Goal: Transaction & Acquisition: Purchase product/service

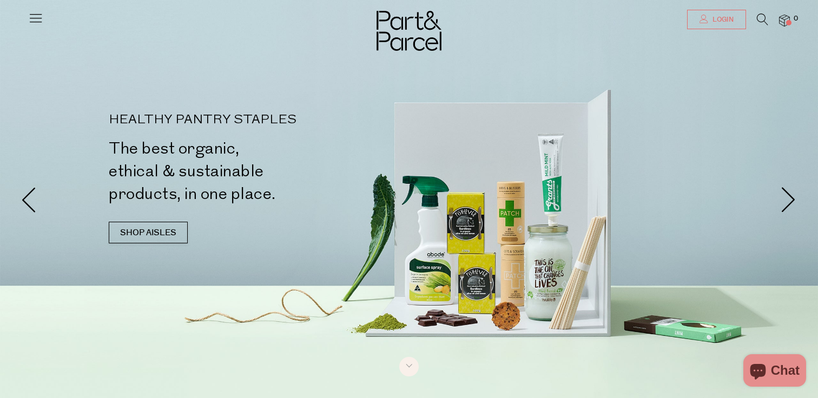
click at [726, 23] on span "Login" at bounding box center [721, 19] width 24 height 9
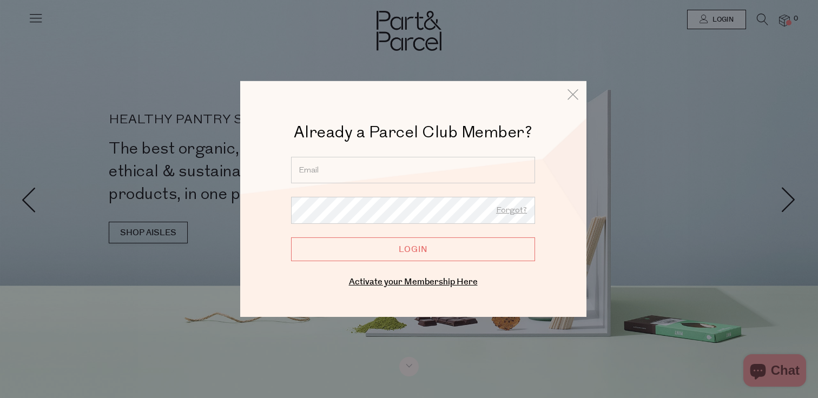
click at [391, 178] on input "email" at bounding box center [413, 170] width 244 height 26
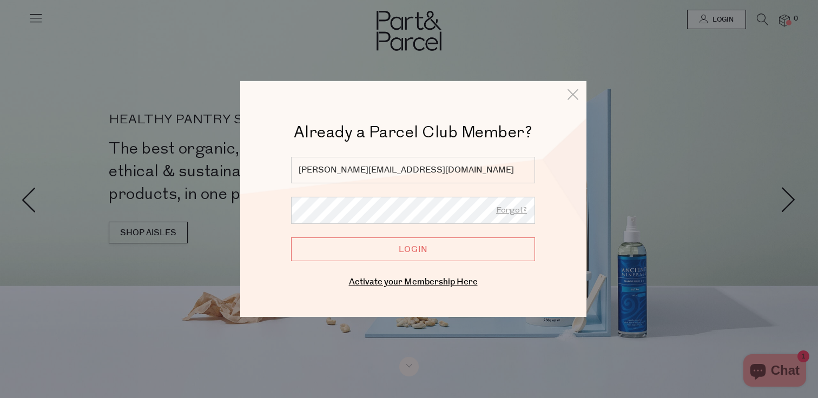
type input "sylvia.yanto@gmail.com"
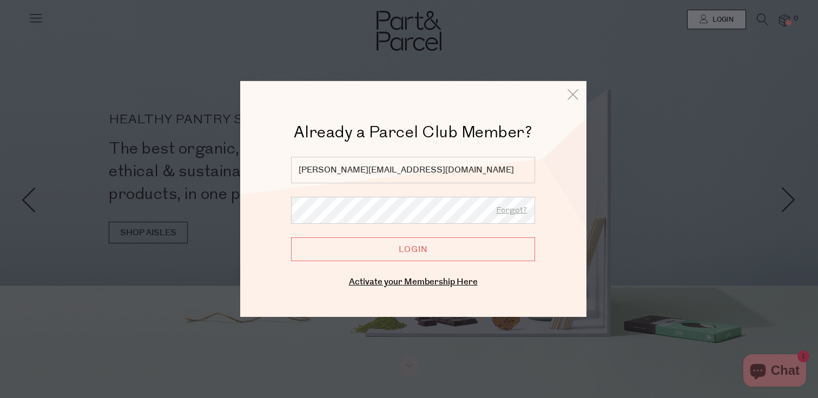
click at [291, 237] on input "Login" at bounding box center [413, 249] width 244 height 24
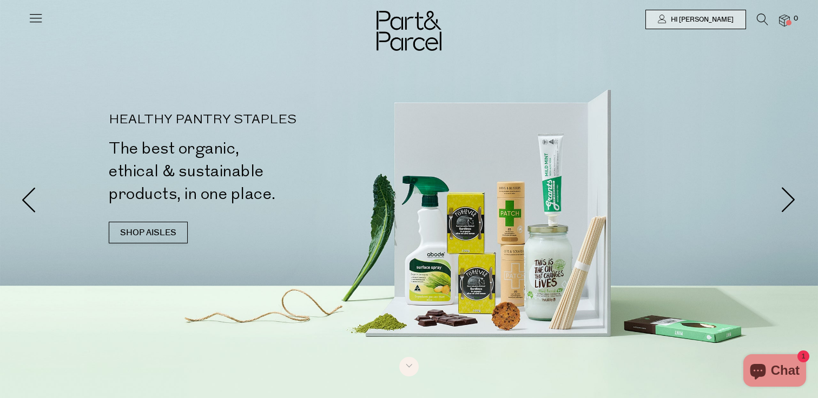
click at [785, 20] on img at bounding box center [784, 21] width 11 height 12
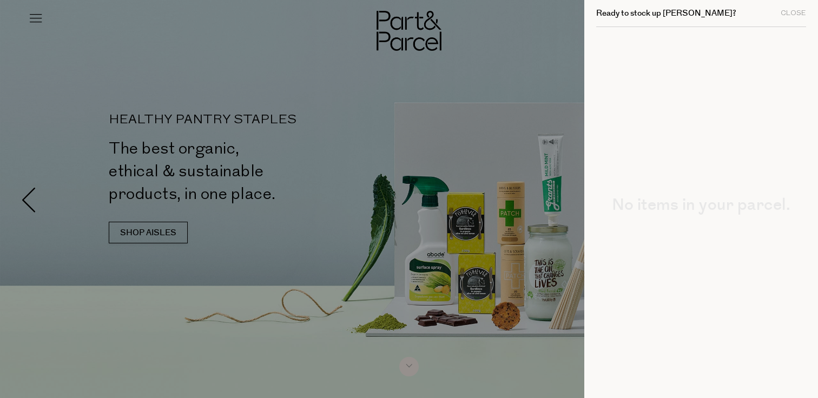
click at [516, 96] on div at bounding box center [409, 199] width 818 height 398
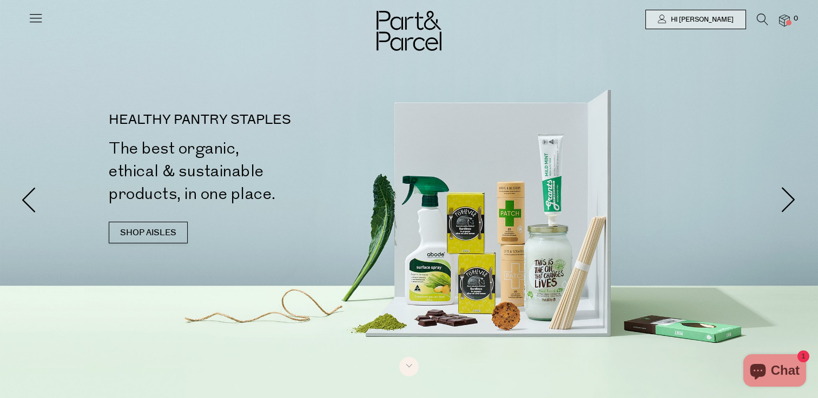
click at [793, 22] on span "0" at bounding box center [796, 19] width 10 height 10
click at [34, 16] on icon at bounding box center [35, 17] width 15 height 15
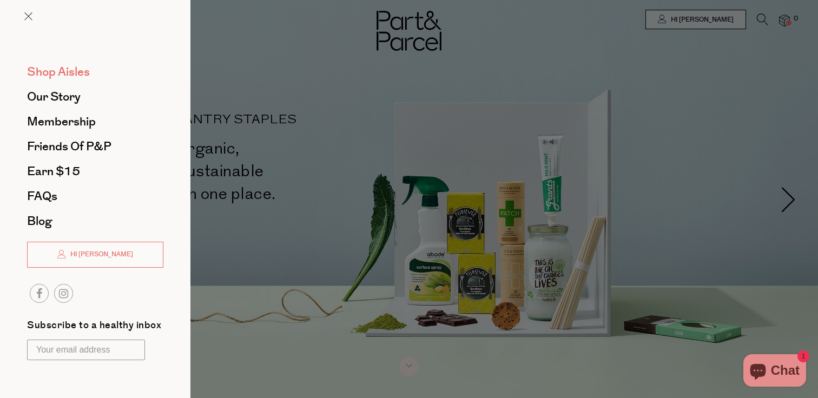
click at [69, 65] on span "Shop Aisles" at bounding box center [58, 71] width 63 height 17
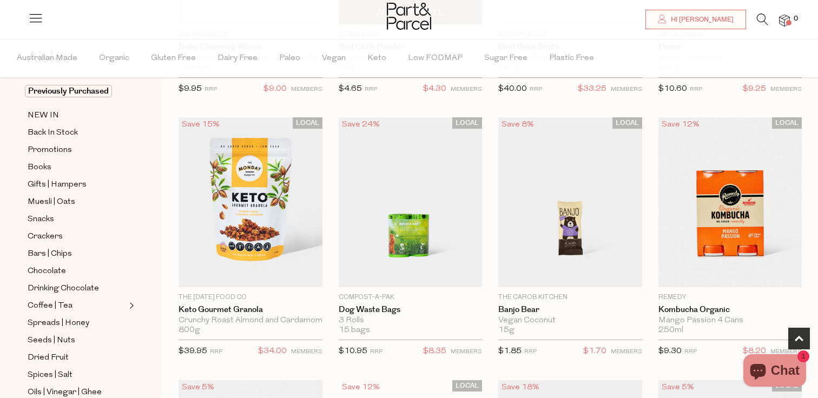
scroll to position [554, 0]
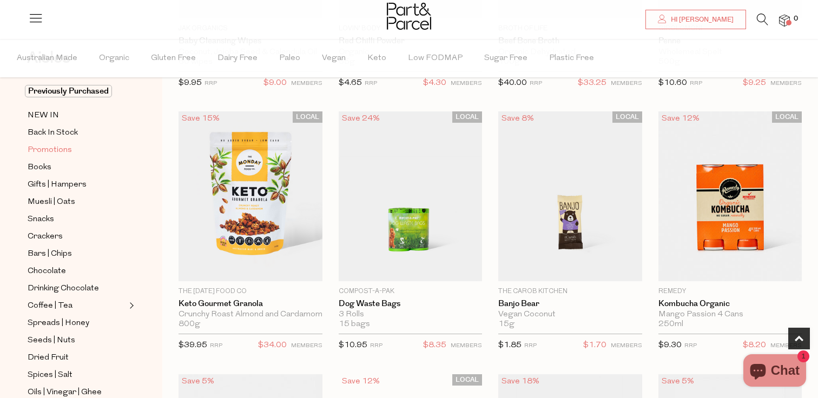
click at [58, 151] on span "Promotions" at bounding box center [50, 150] width 44 height 13
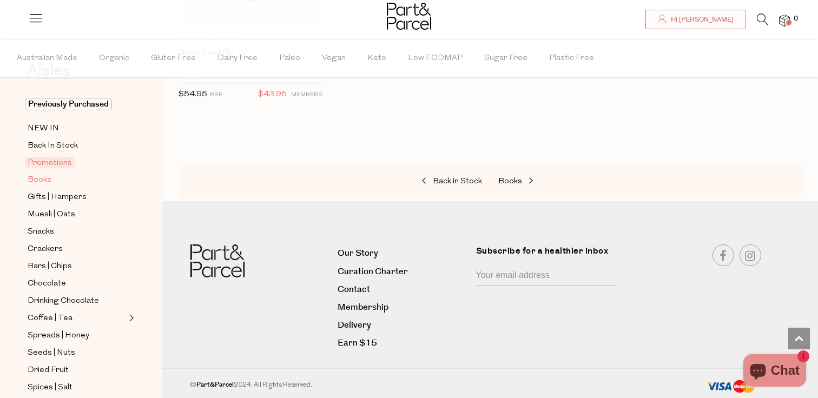
scroll to position [83, 0]
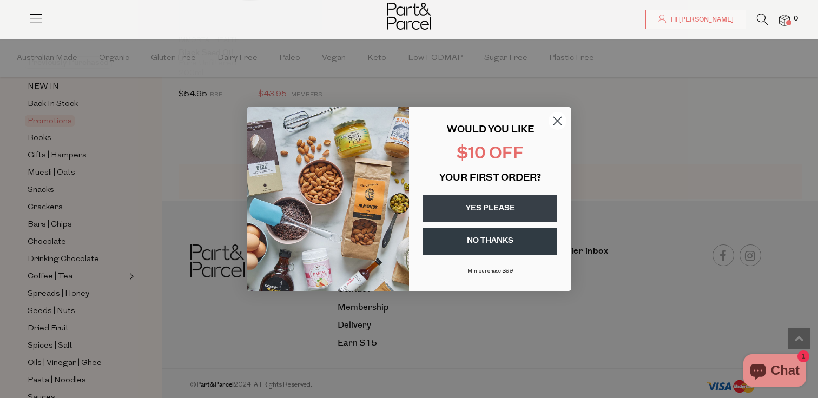
click at [552, 118] on circle "Close dialog" at bounding box center [557, 121] width 18 height 18
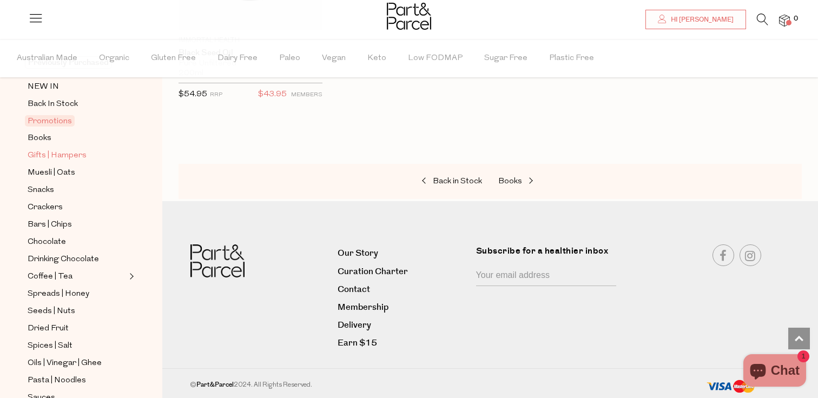
click at [47, 153] on span "Gifts | Hampers" at bounding box center [57, 155] width 59 height 13
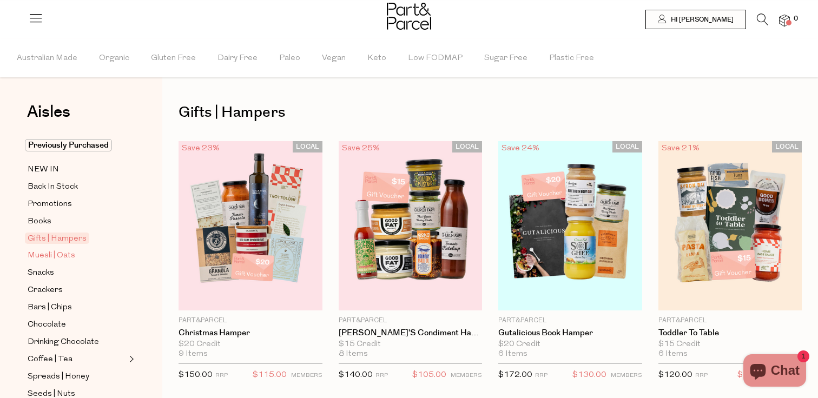
click at [58, 250] on span "Muesli | Oats" at bounding box center [52, 255] width 48 height 13
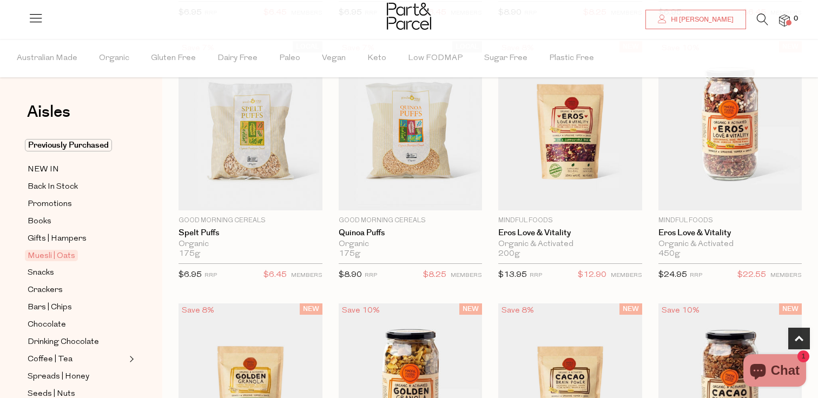
scroll to position [349, 0]
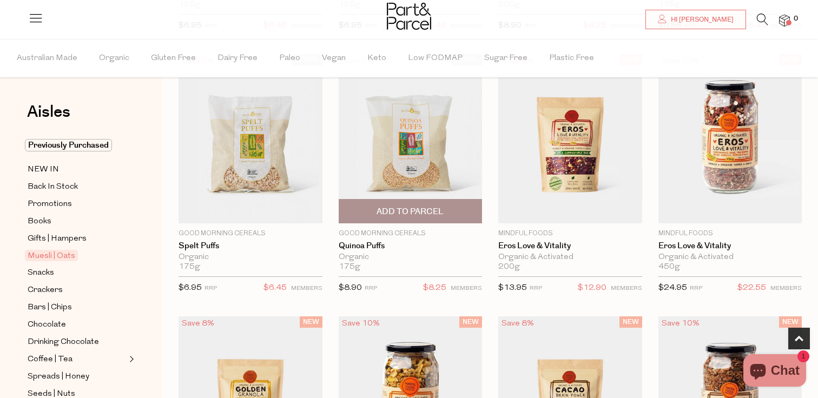
click at [439, 208] on span "Add To Parcel" at bounding box center [409, 211] width 67 height 11
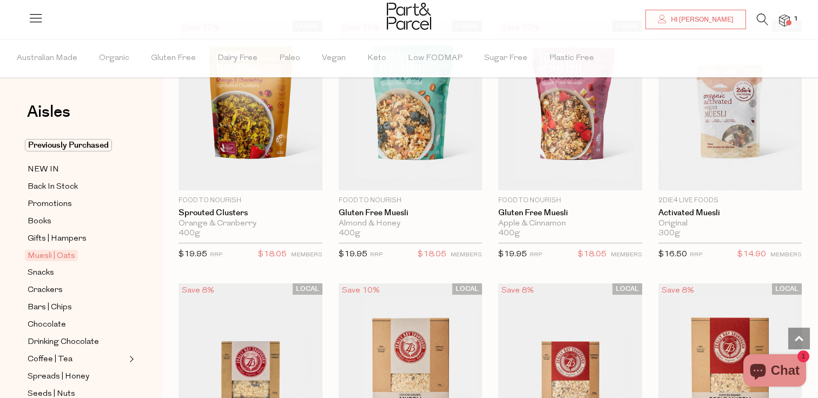
scroll to position [1433, 0]
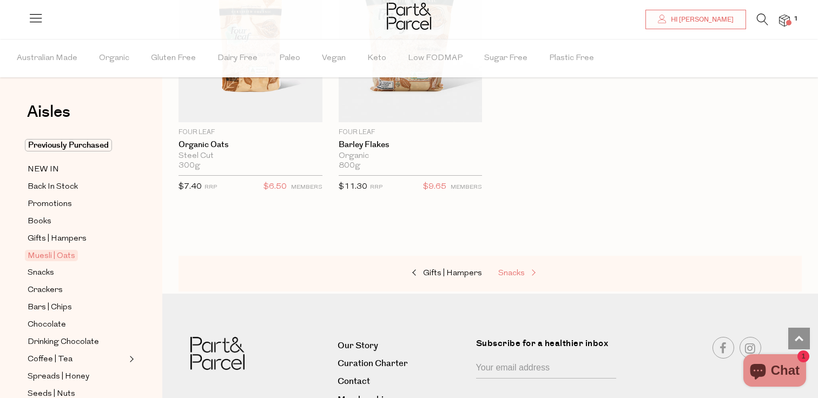
click at [519, 270] on span "Snacks" at bounding box center [511, 273] width 26 height 8
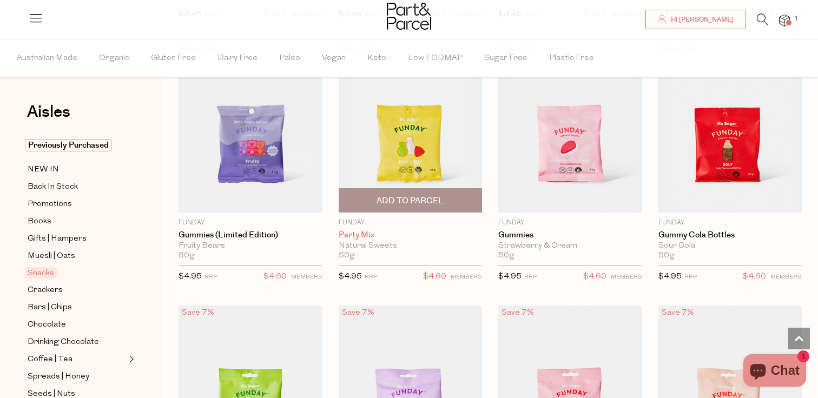
scroll to position [851, 0]
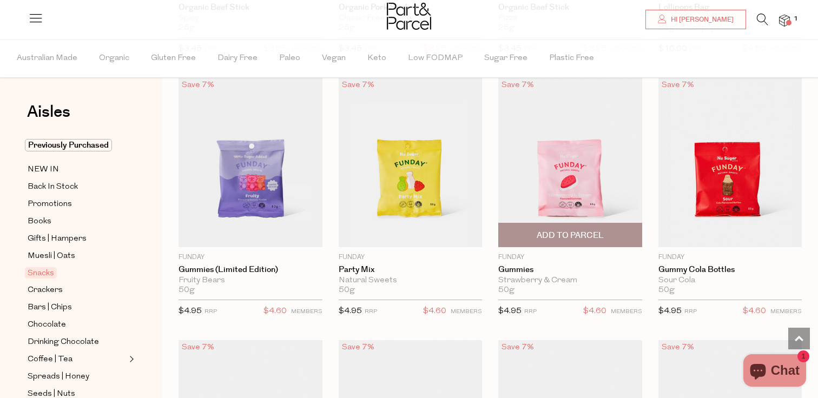
click at [566, 235] on span "Add To Parcel" at bounding box center [569, 235] width 67 height 11
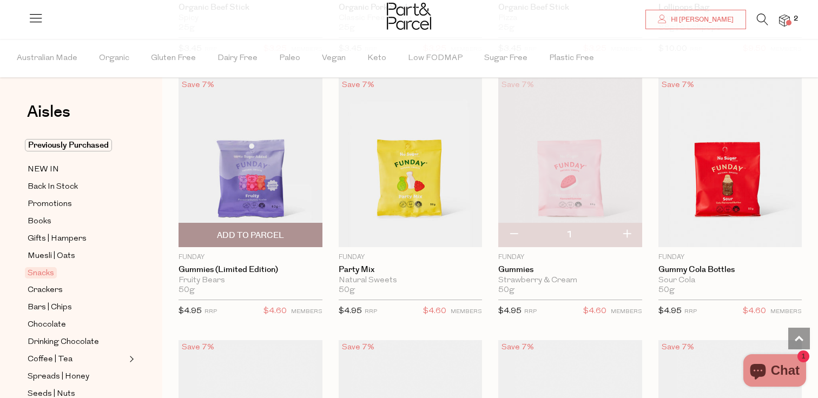
click at [269, 232] on span "Add To Parcel" at bounding box center [250, 235] width 67 height 11
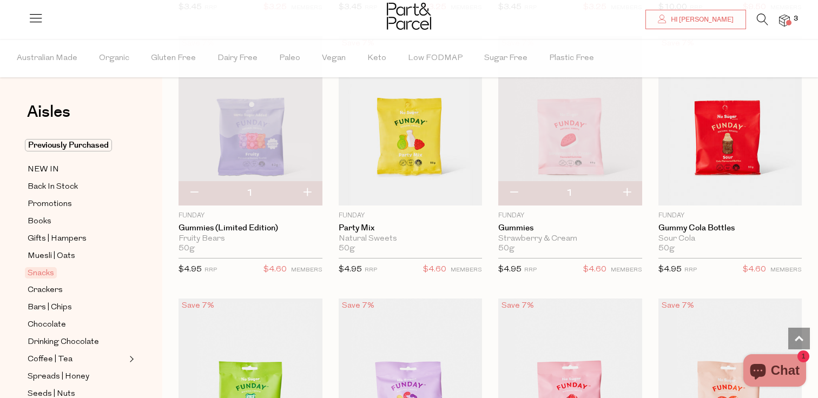
scroll to position [917, 0]
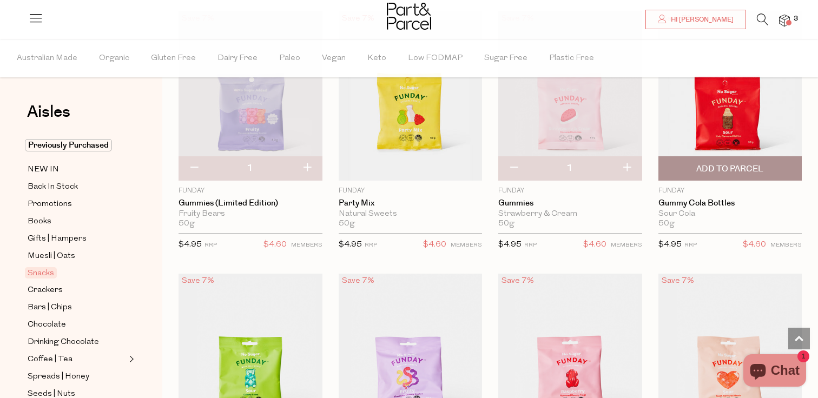
click at [726, 170] on span "Add To Parcel" at bounding box center [729, 168] width 67 height 11
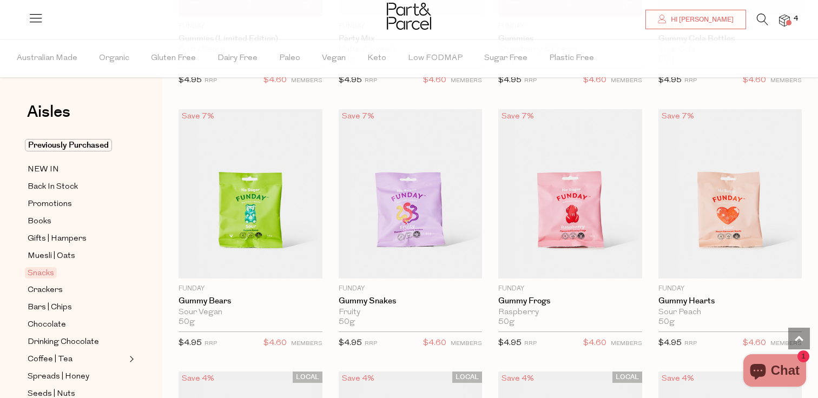
scroll to position [1113, 0]
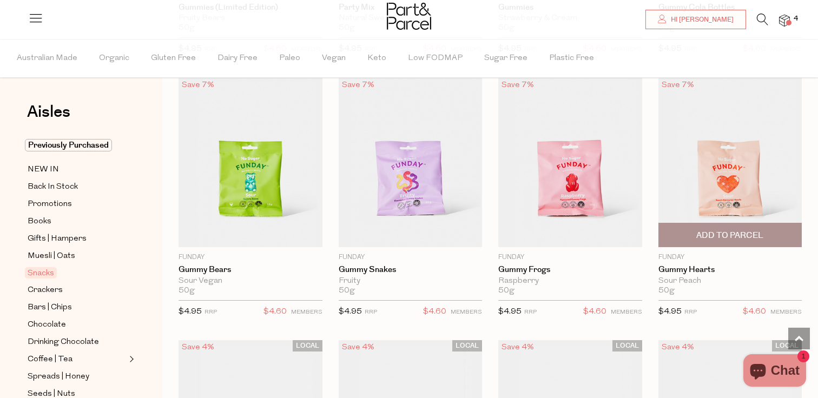
click at [751, 232] on span "Add To Parcel" at bounding box center [729, 235] width 67 height 11
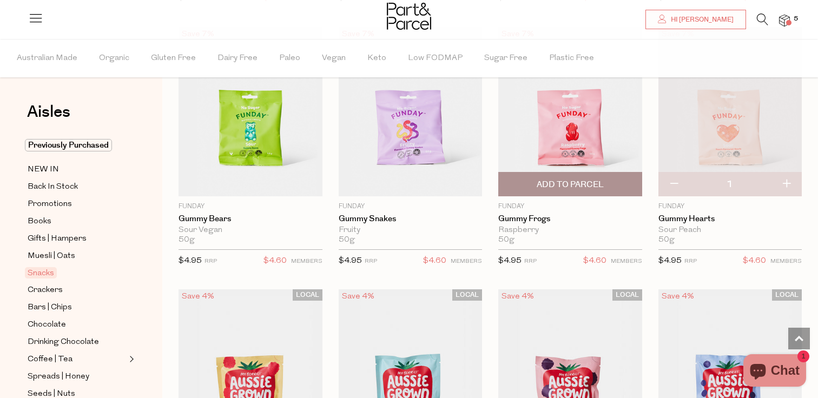
scroll to position [1159, 0]
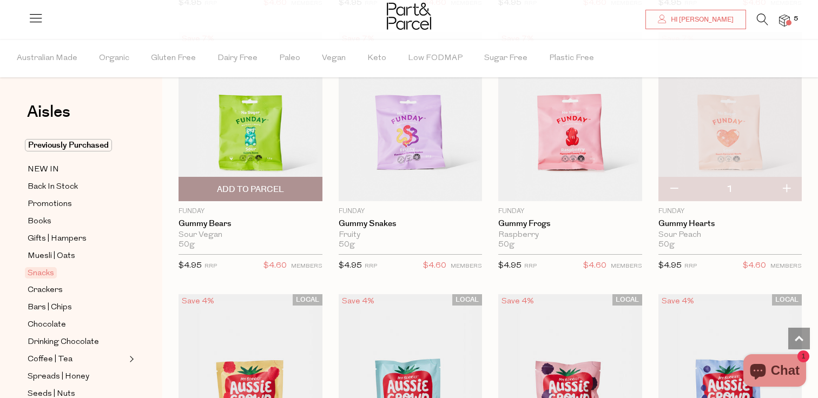
click at [283, 189] on span "Add To Parcel" at bounding box center [250, 189] width 67 height 11
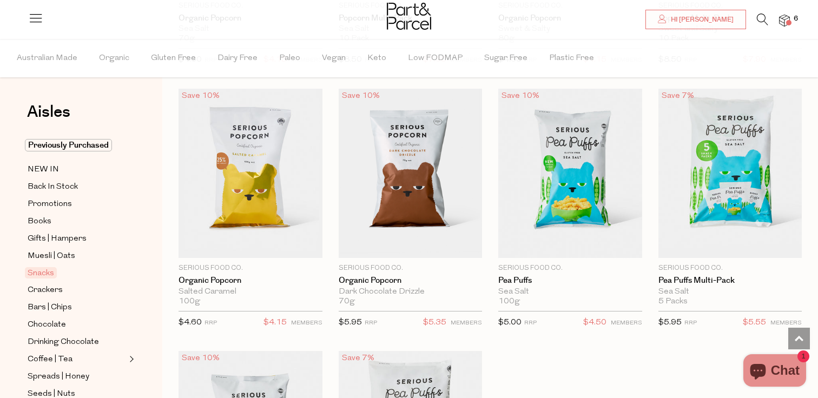
scroll to position [2935, 0]
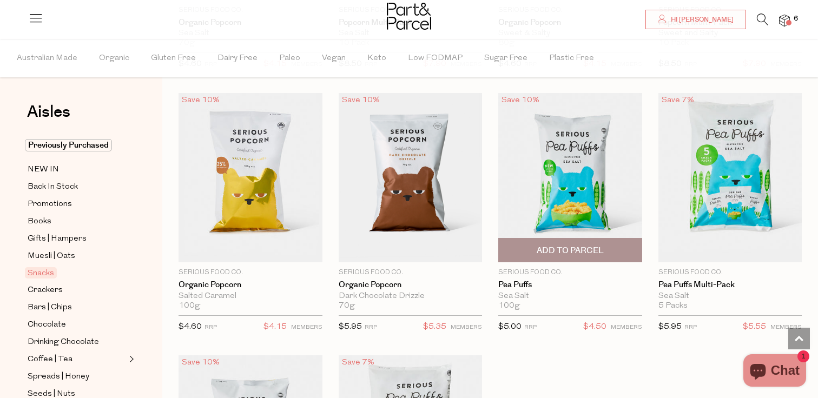
click at [600, 249] on span "Add To Parcel" at bounding box center [569, 250] width 67 height 11
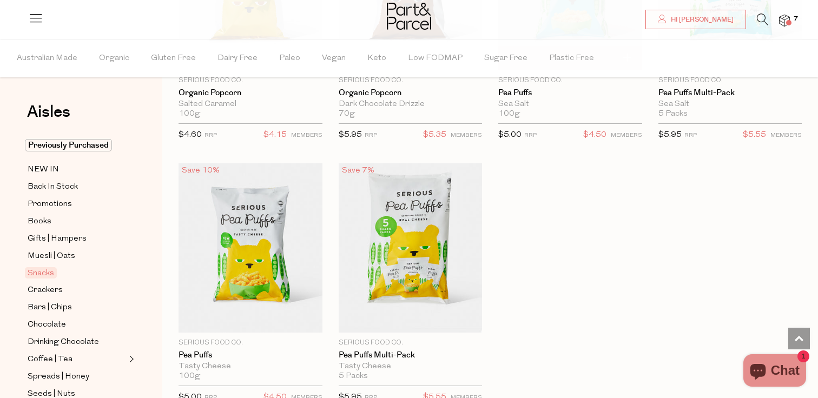
scroll to position [3130, 0]
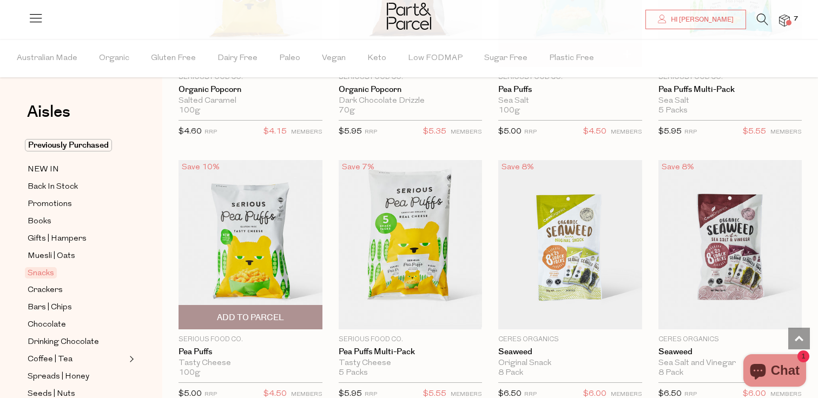
click at [277, 317] on span "Add To Parcel" at bounding box center [250, 317] width 67 height 11
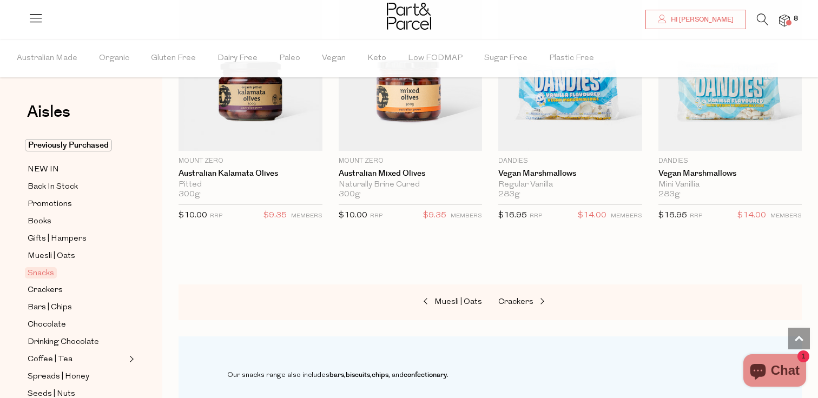
scroll to position [4359, 0]
click at [506, 297] on span "Crackers" at bounding box center [515, 301] width 35 height 8
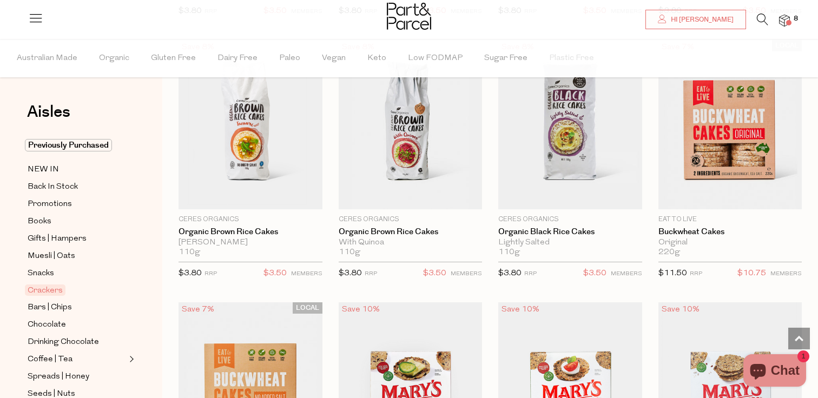
scroll to position [874, 0]
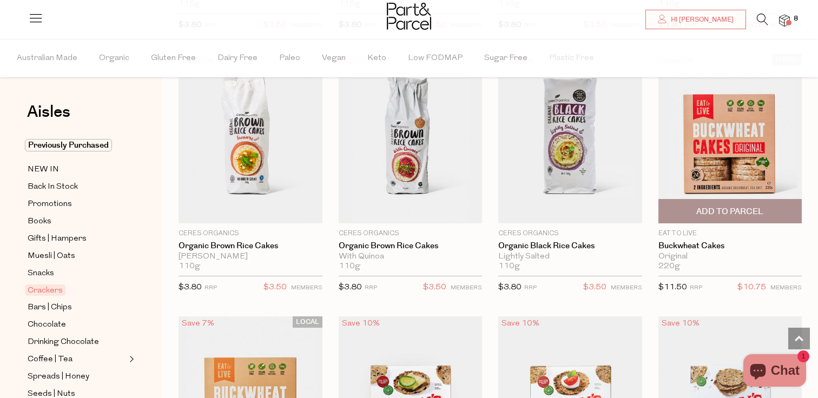
click at [762, 209] on span "Add To Parcel" at bounding box center [729, 211] width 67 height 11
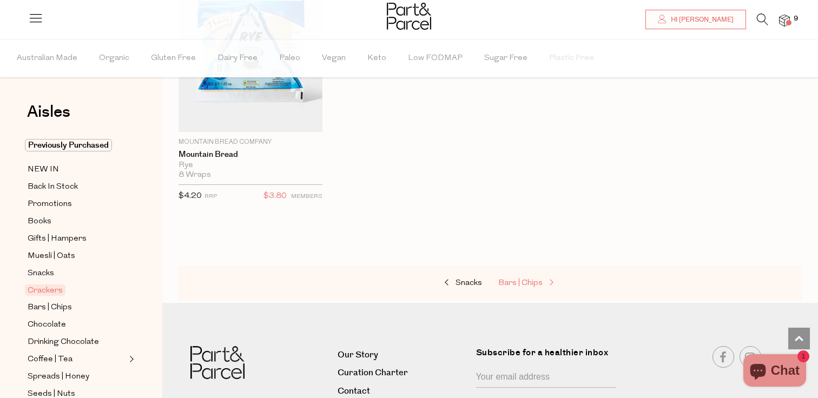
click at [534, 282] on span "Bars | Chips" at bounding box center [520, 283] width 44 height 8
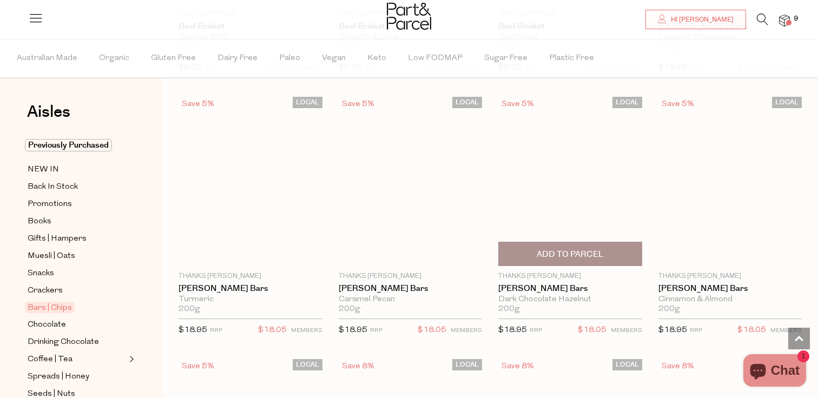
scroll to position [1642, 0]
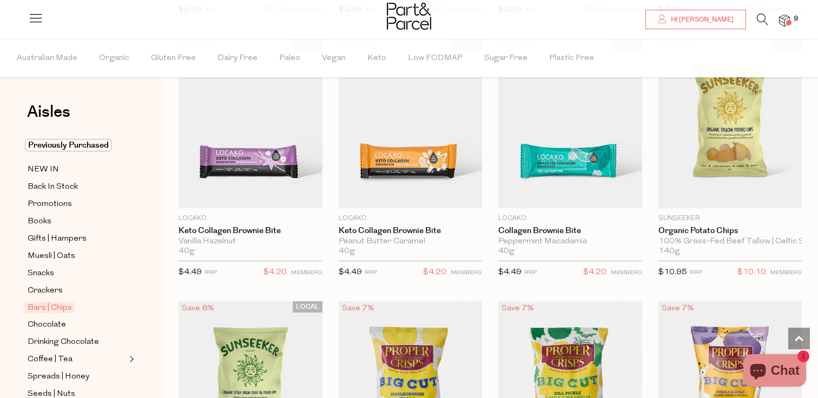
scroll to position [3501, 0]
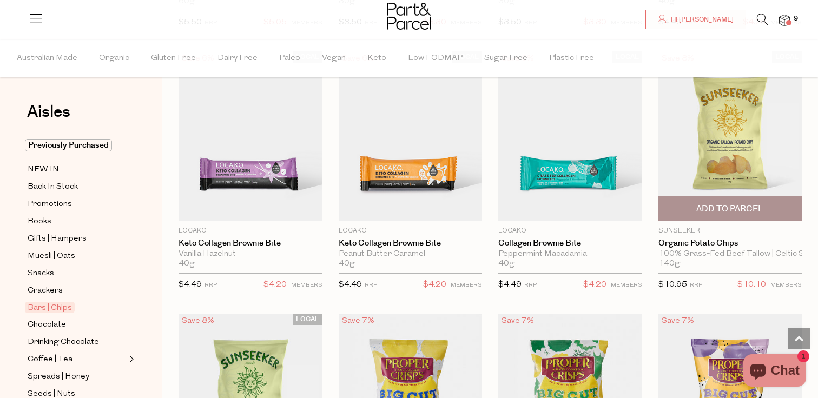
click at [741, 209] on span "Add To Parcel" at bounding box center [729, 208] width 67 height 11
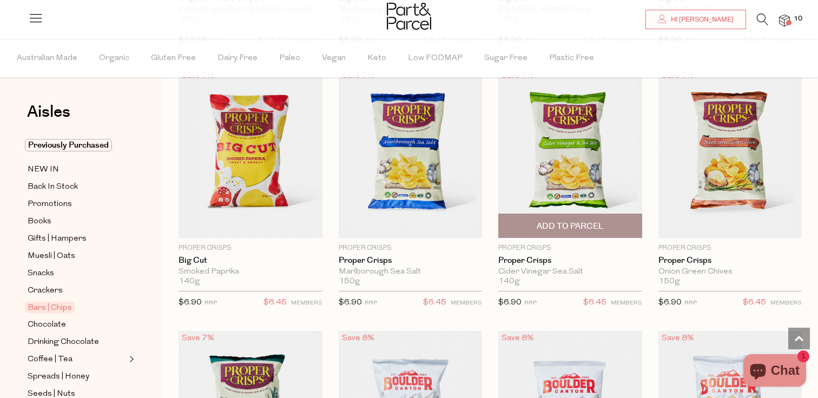
scroll to position [4010, 0]
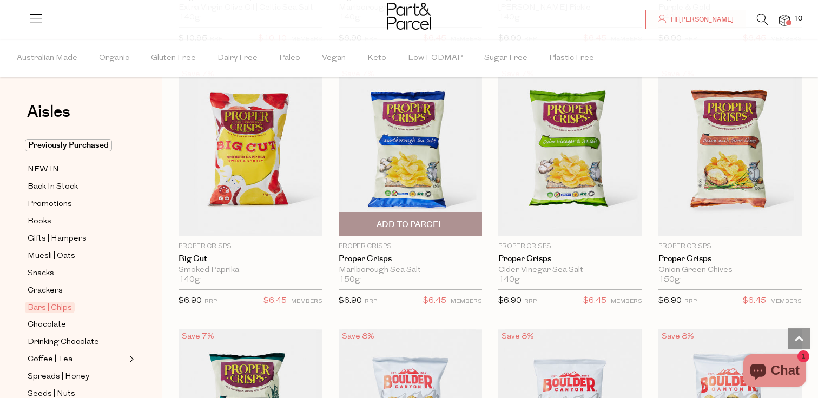
click at [432, 168] on img at bounding box center [411, 151] width 144 height 169
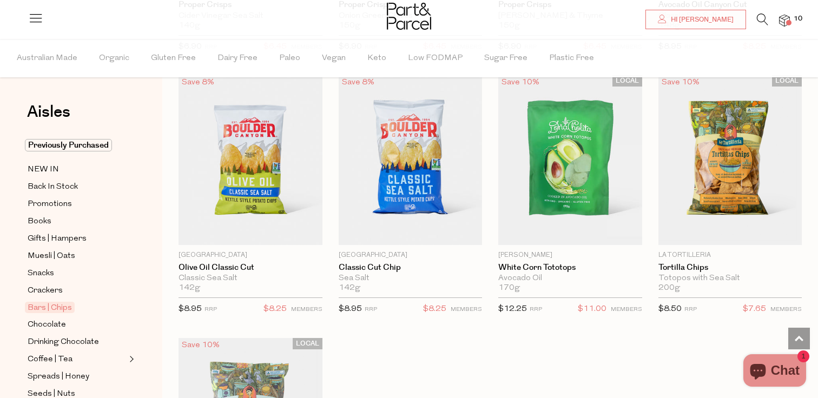
scroll to position [1114, 0]
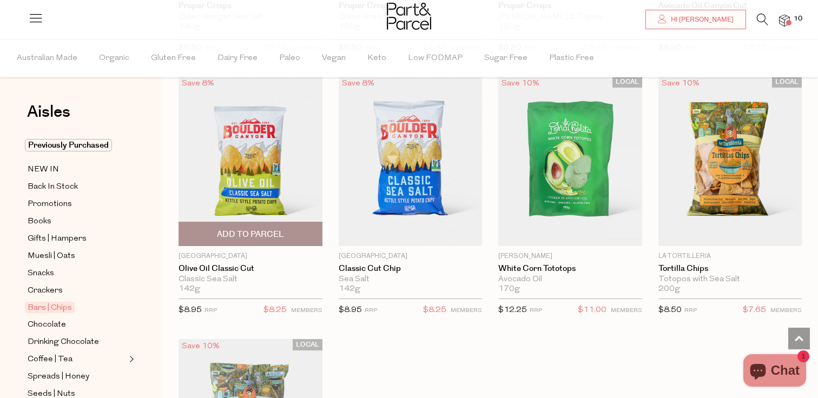
click at [280, 238] on span "Add To Parcel" at bounding box center [250, 234] width 67 height 11
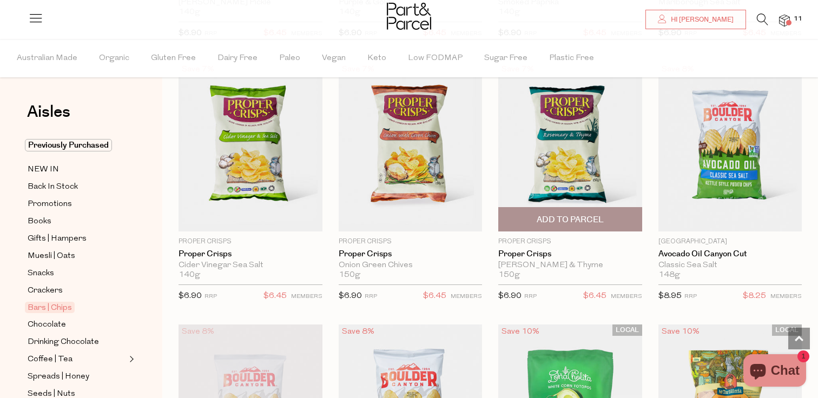
scroll to position [838, 0]
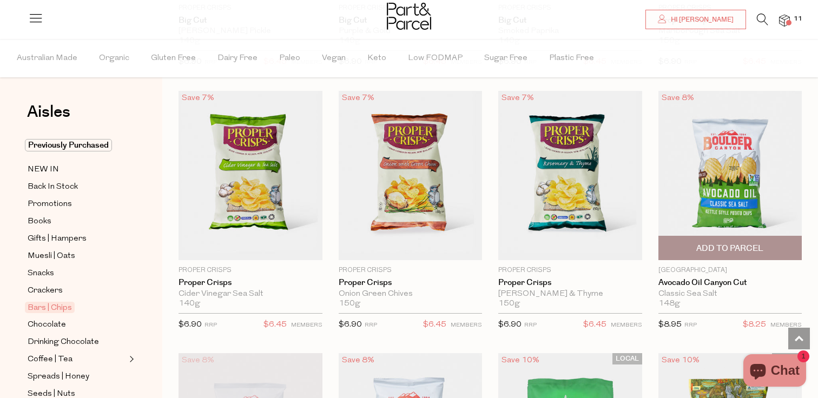
click at [715, 252] on span "Add To Parcel" at bounding box center [729, 248] width 67 height 11
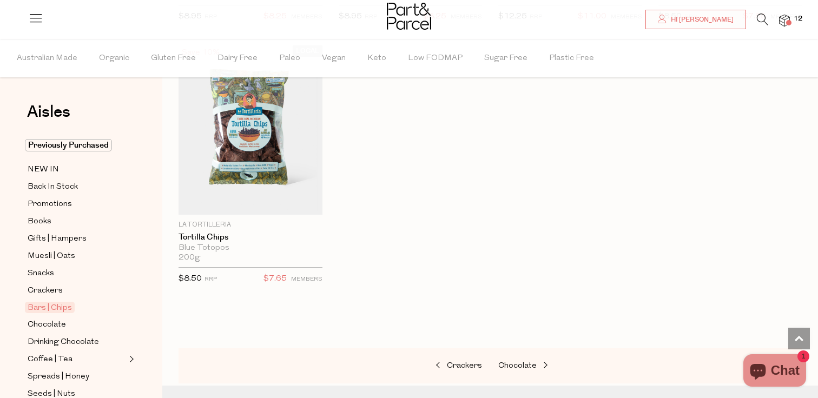
scroll to position [1430, 0]
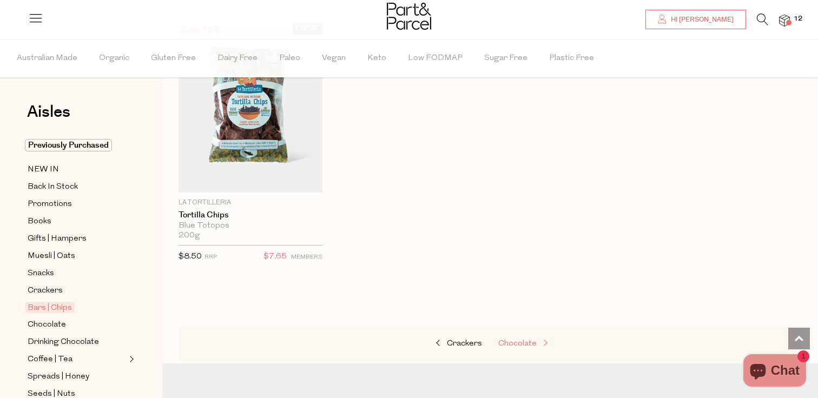
click at [525, 340] on span "Chocolate" at bounding box center [517, 344] width 38 height 8
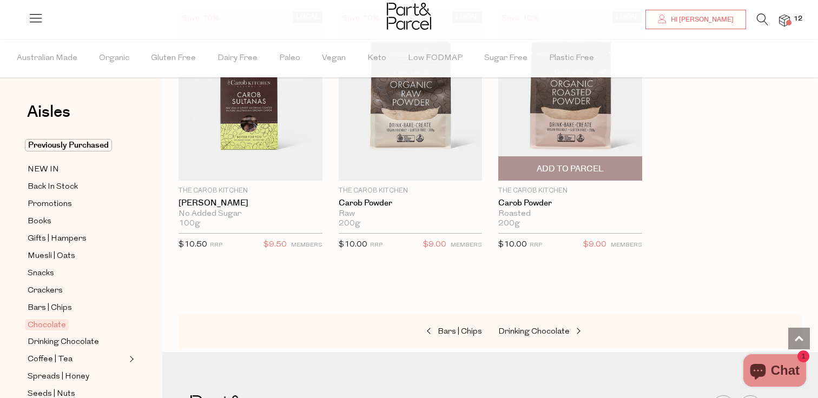
scroll to position [3806, 0]
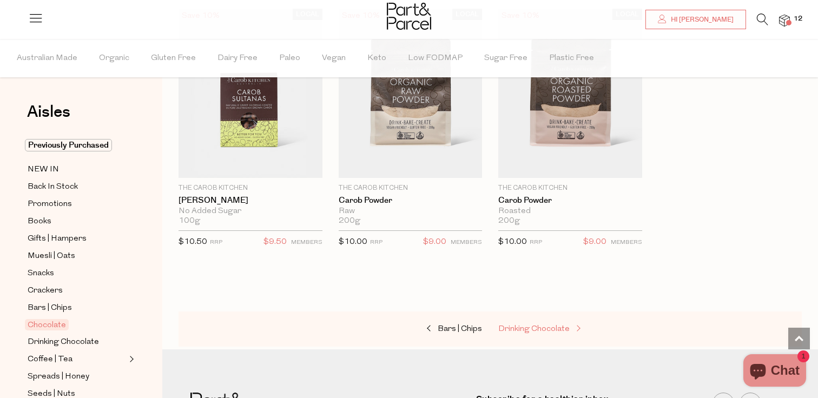
click at [543, 328] on span "Drinking Chocolate" at bounding box center [533, 329] width 71 height 8
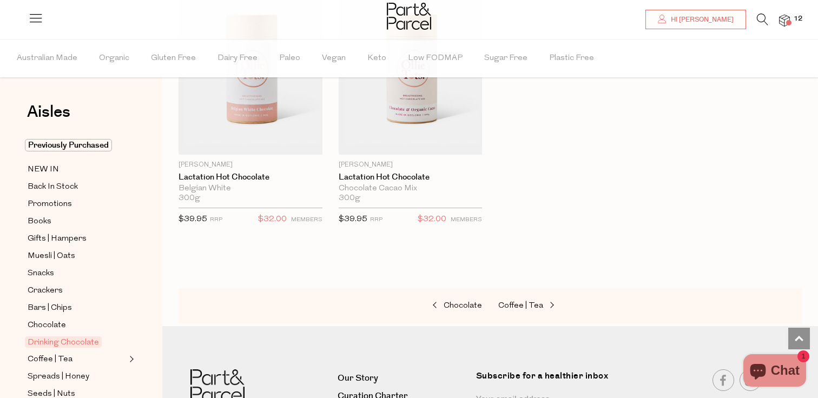
scroll to position [1330, 0]
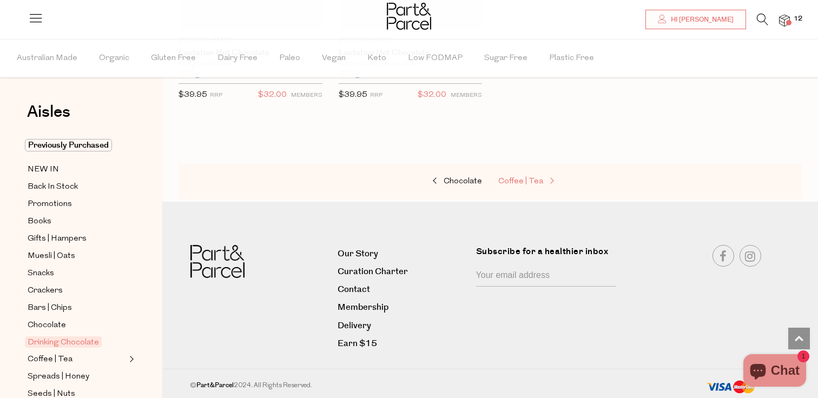
click at [527, 183] on span "Coffee | Tea" at bounding box center [520, 181] width 45 height 8
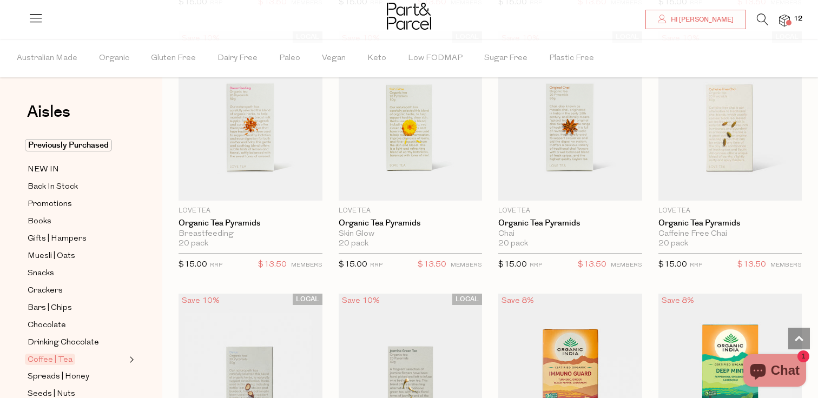
scroll to position [902, 0]
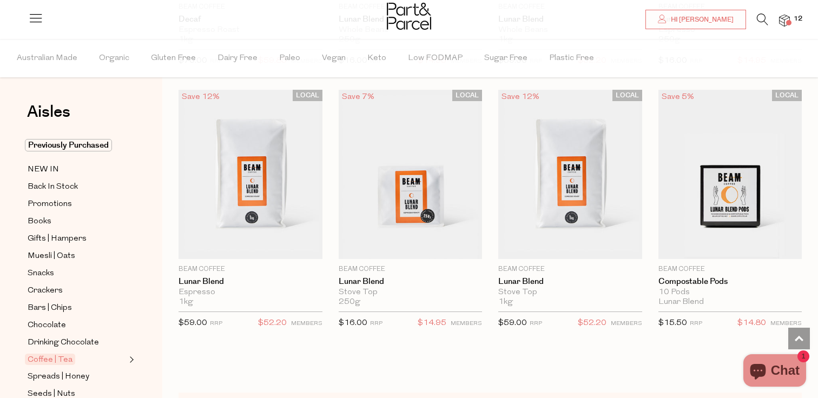
scroll to position [5560, 0]
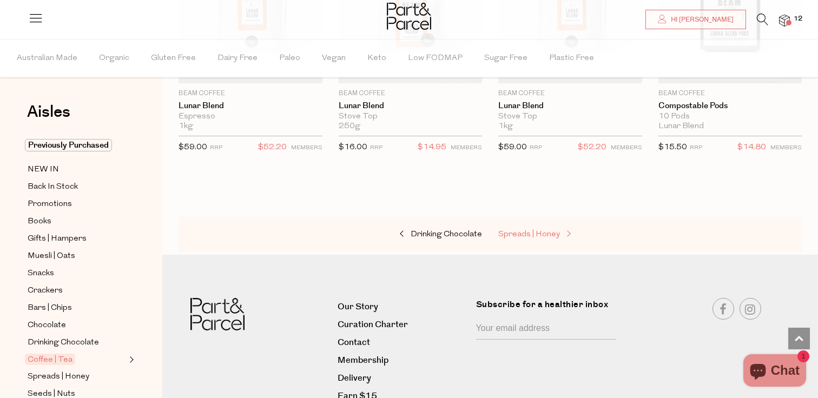
click at [524, 230] on span "Spreads | Honey" at bounding box center [529, 234] width 62 height 8
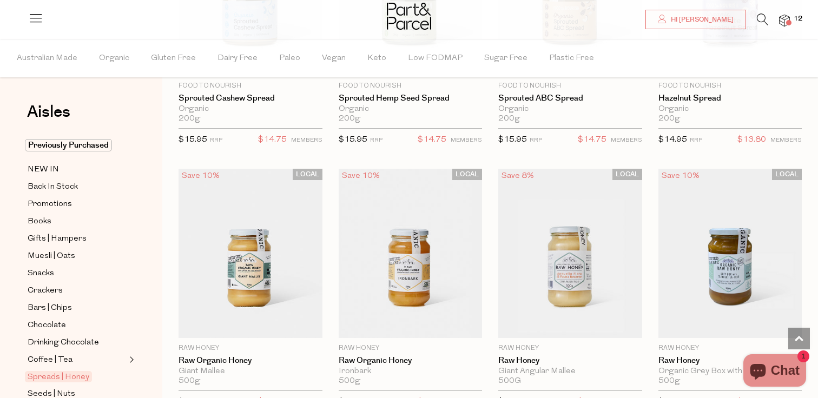
scroll to position [2611, 0]
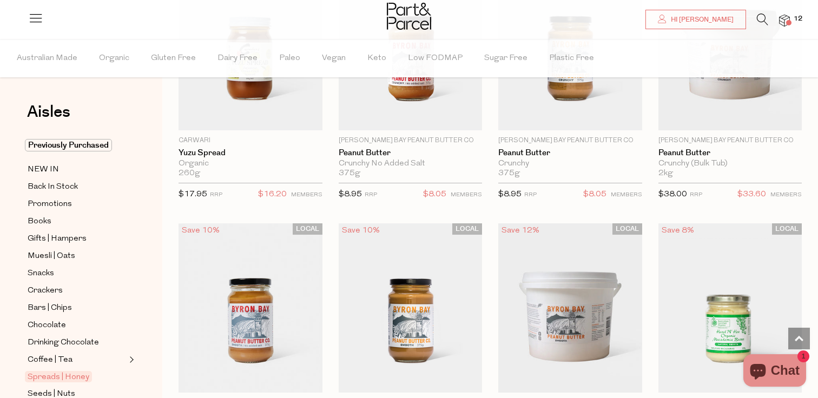
scroll to position [970, 0]
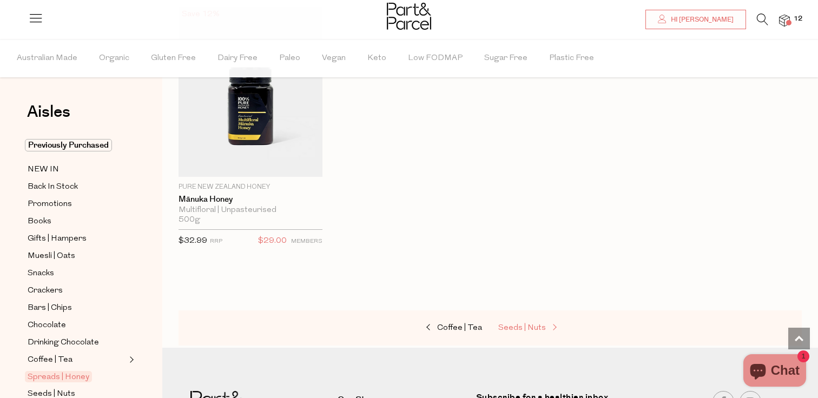
click at [523, 328] on span "Seeds | Nuts" at bounding box center [522, 328] width 48 height 8
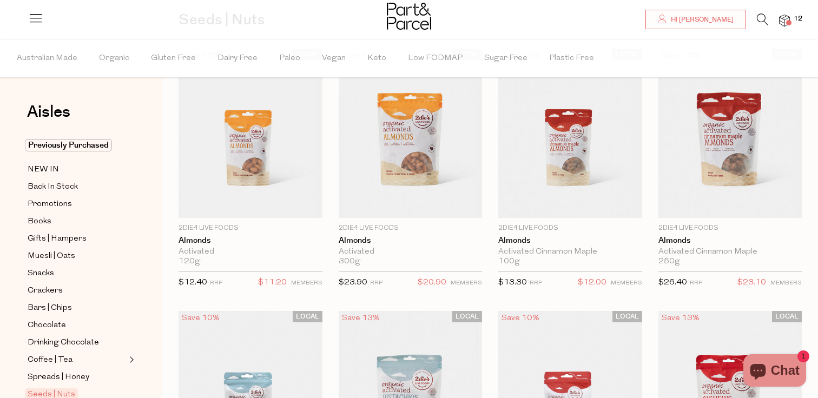
scroll to position [103, 0]
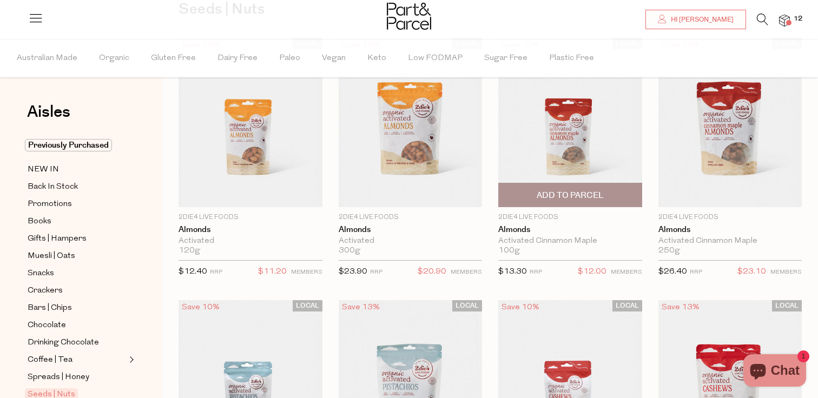
click at [607, 189] on span "Add To Parcel" at bounding box center [569, 194] width 137 height 23
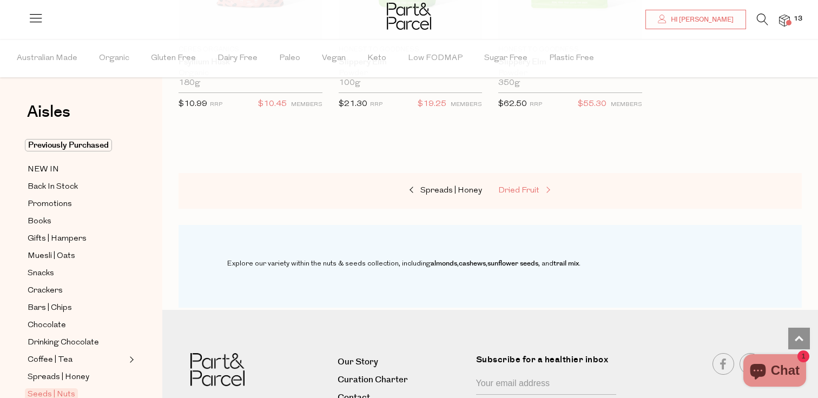
click at [523, 192] on link "Dried Fruit" at bounding box center [552, 191] width 108 height 14
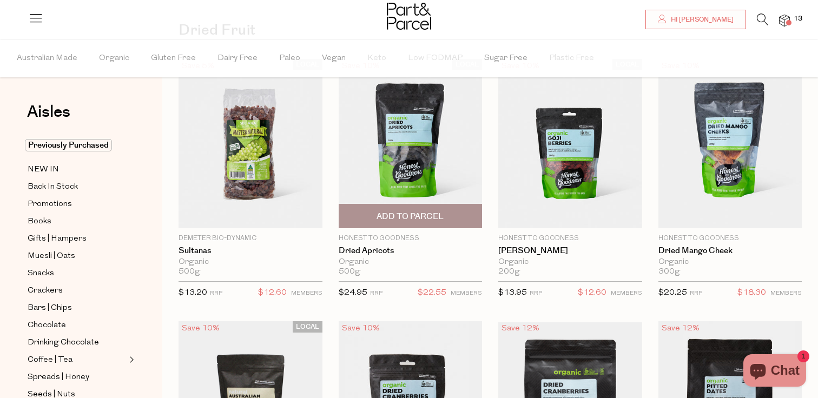
scroll to position [805, 0]
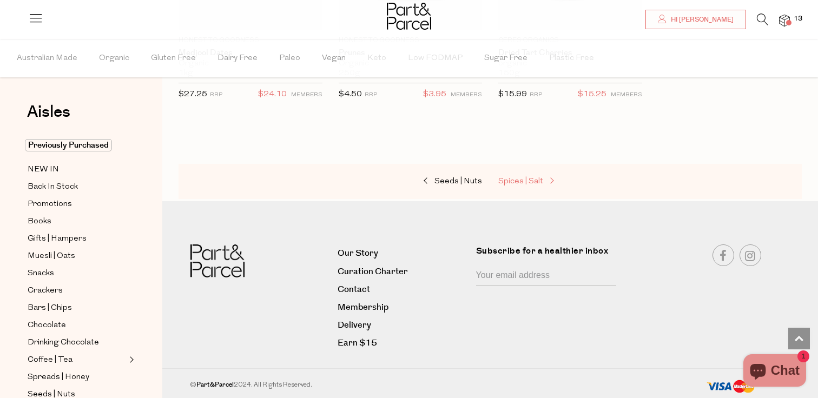
click at [521, 183] on span "Spices | Salt" at bounding box center [520, 181] width 45 height 8
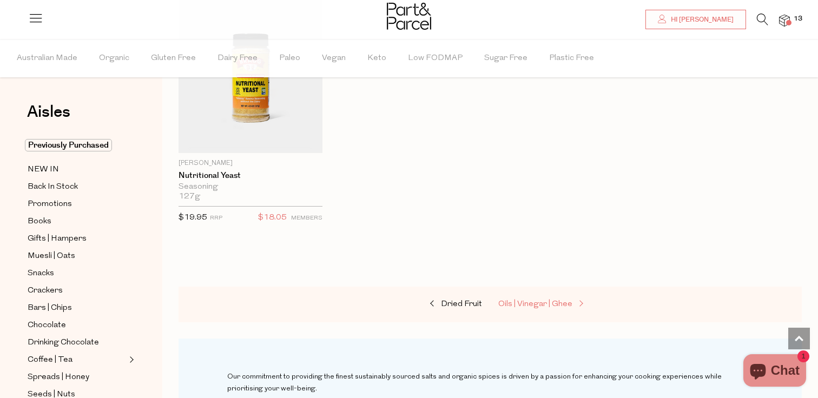
click at [550, 304] on span "Oils | Vinegar | Ghee" at bounding box center [535, 304] width 74 height 8
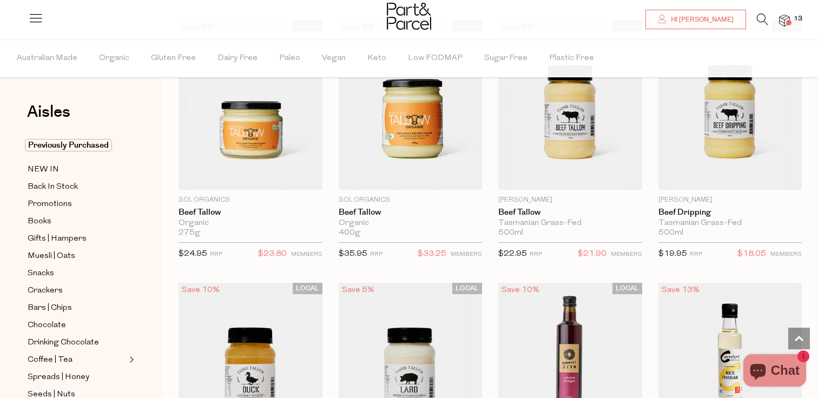
scroll to position [1678, 0]
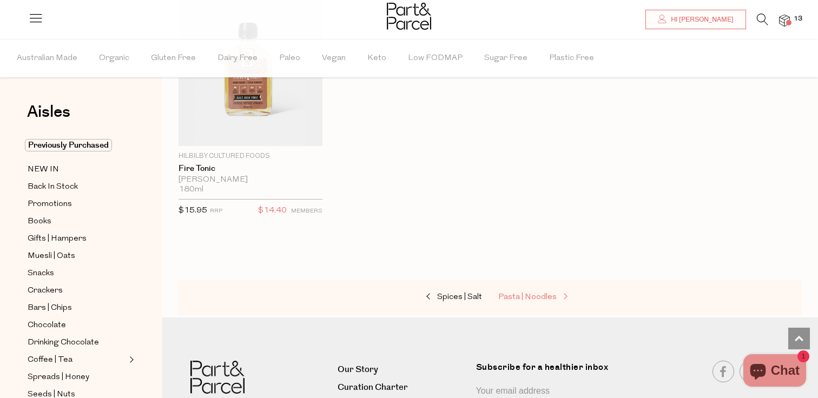
click at [544, 293] on span "Pasta | Noodles" at bounding box center [527, 297] width 58 height 8
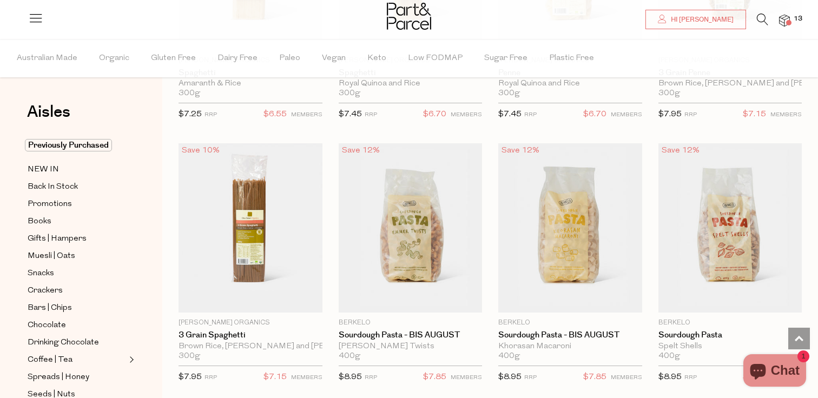
scroll to position [1045, 0]
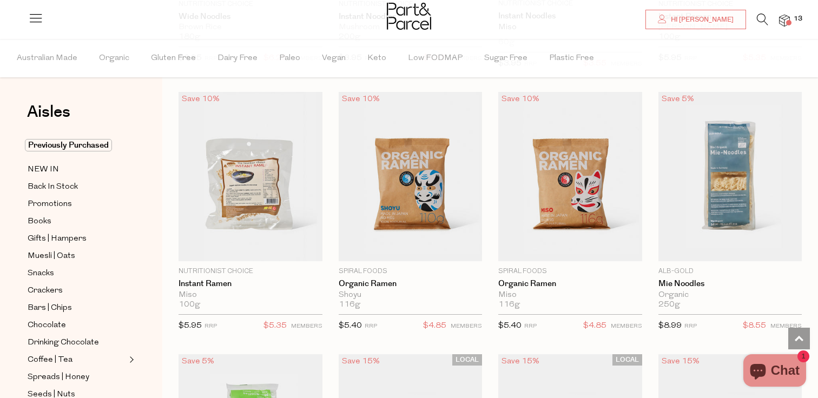
scroll to position [3202, 0]
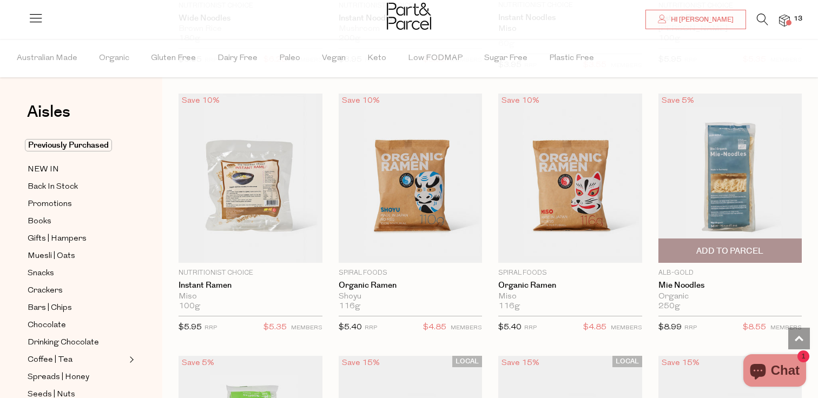
click at [768, 249] on span "Add To Parcel" at bounding box center [729, 250] width 137 height 23
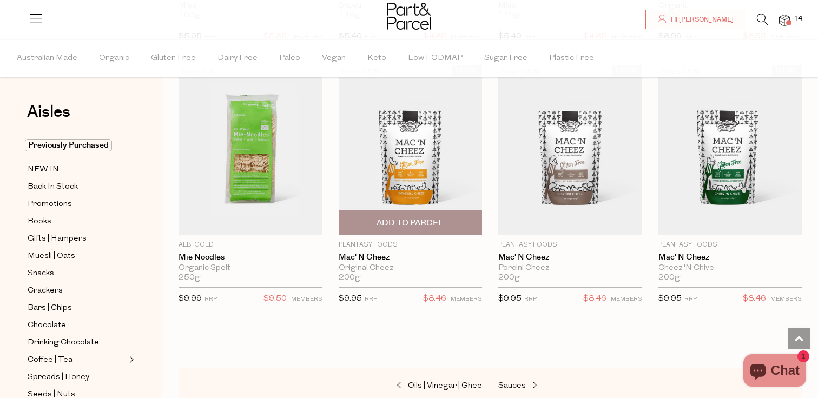
scroll to position [3494, 0]
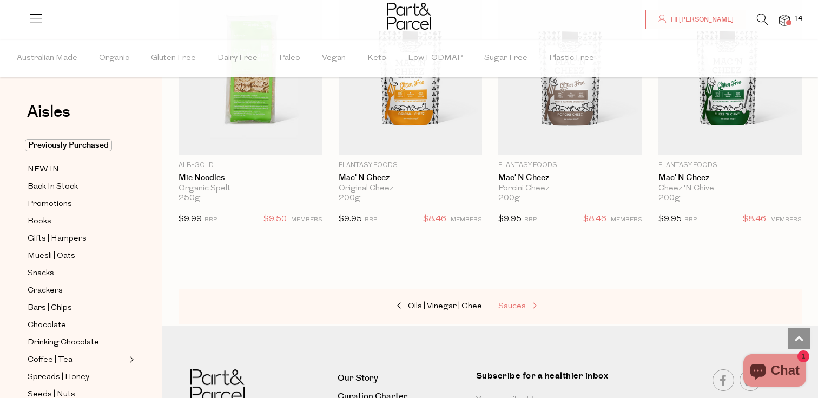
click at [529, 302] on span at bounding box center [533, 306] width 15 height 8
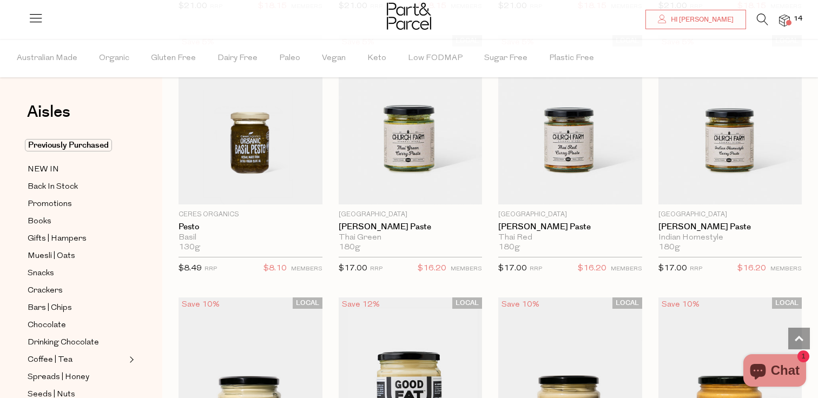
scroll to position [890, 0]
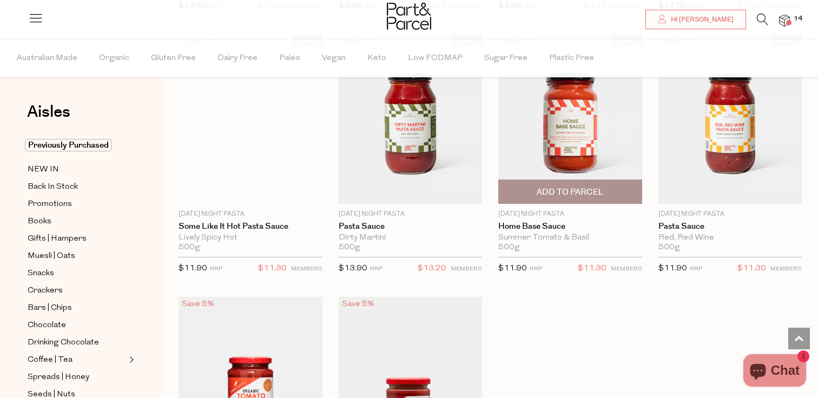
scroll to position [3858, 0]
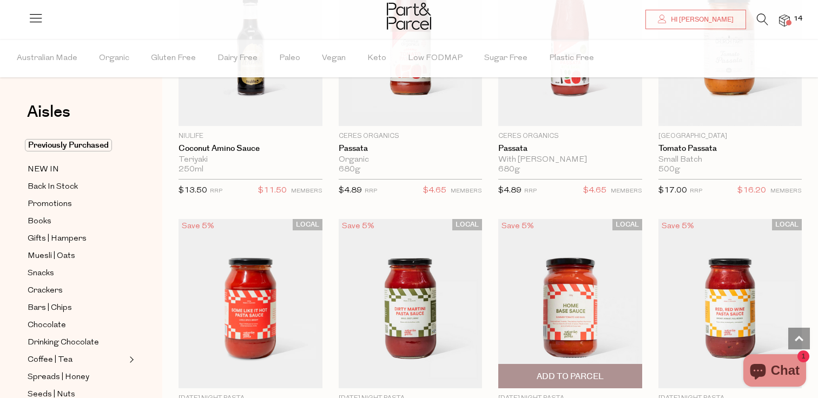
click at [590, 384] on button "Add To Parcel" at bounding box center [570, 376] width 144 height 24
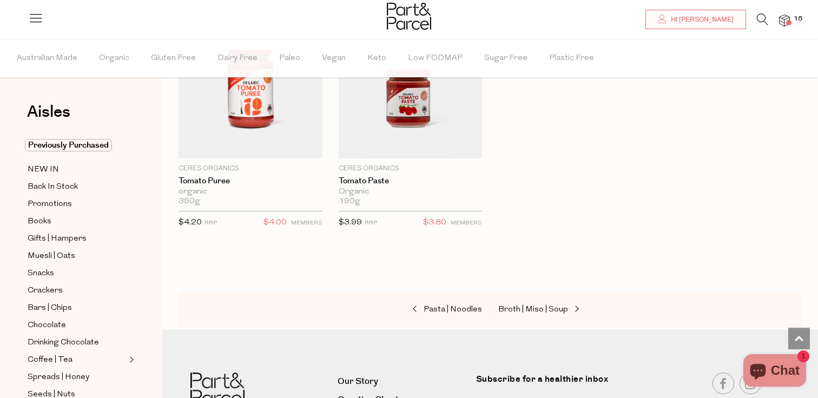
scroll to position [4364, 0]
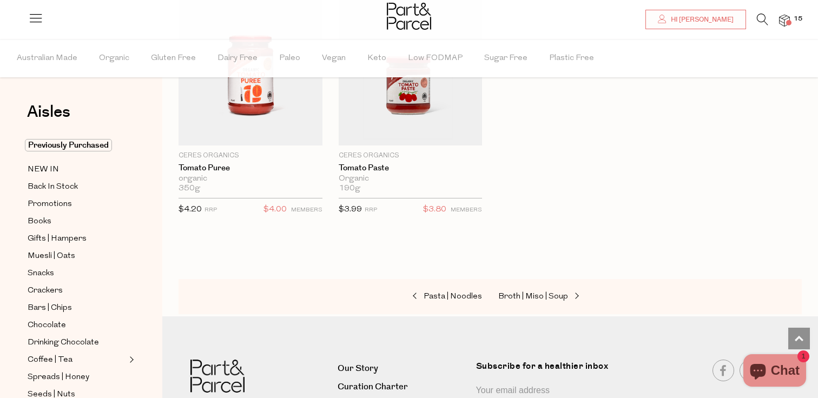
click at [552, 282] on div "Pasta | Noodles Broth | Miso | Soup" at bounding box center [489, 297] width 623 height 36
click at [543, 279] on div "Pasta | Noodles Broth | Miso | Soup" at bounding box center [489, 297] width 623 height 36
click at [545, 295] on span "Broth | Miso | Soup" at bounding box center [533, 297] width 70 height 8
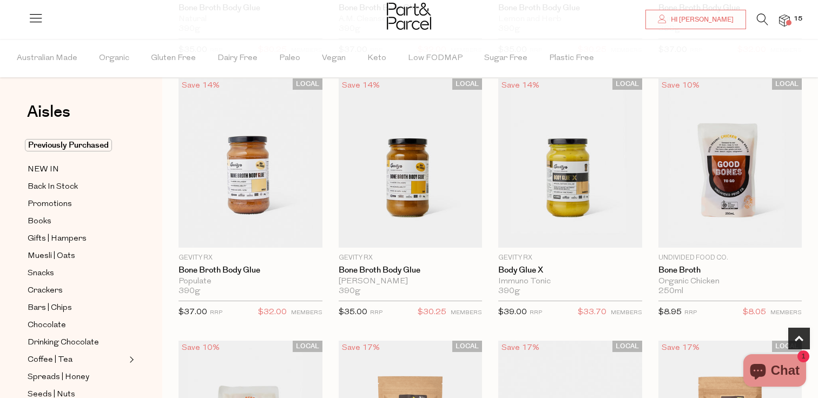
scroll to position [324, 0]
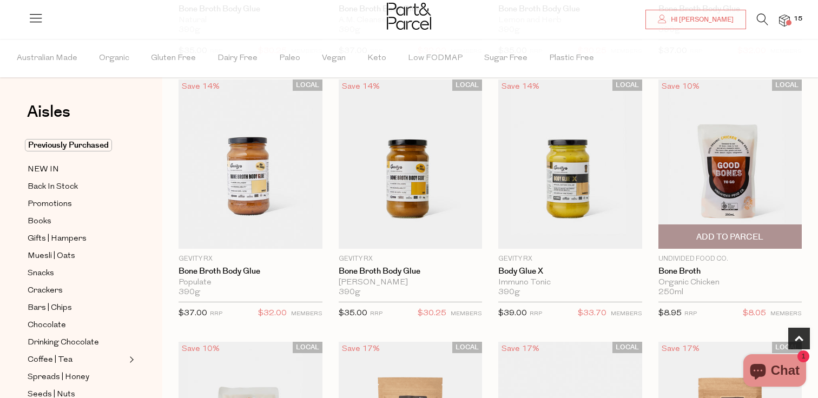
click at [730, 237] on span "Add To Parcel" at bounding box center [729, 236] width 67 height 11
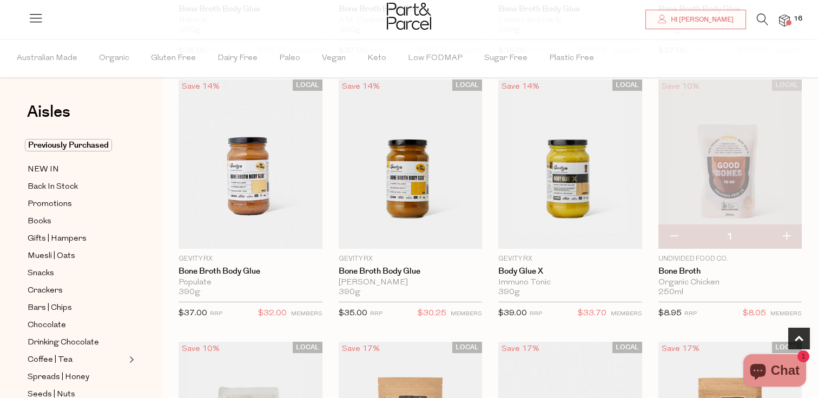
click at [780, 232] on button "button" at bounding box center [786, 237] width 31 height 24
type input "2"
click at [746, 143] on img at bounding box center [730, 163] width 144 height 169
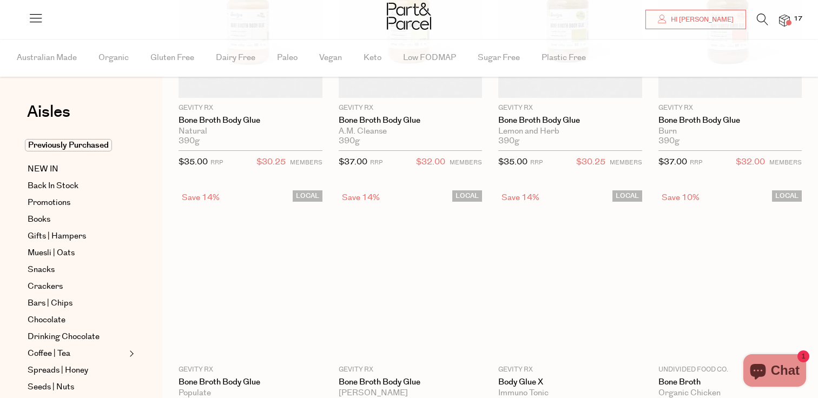
type input "2"
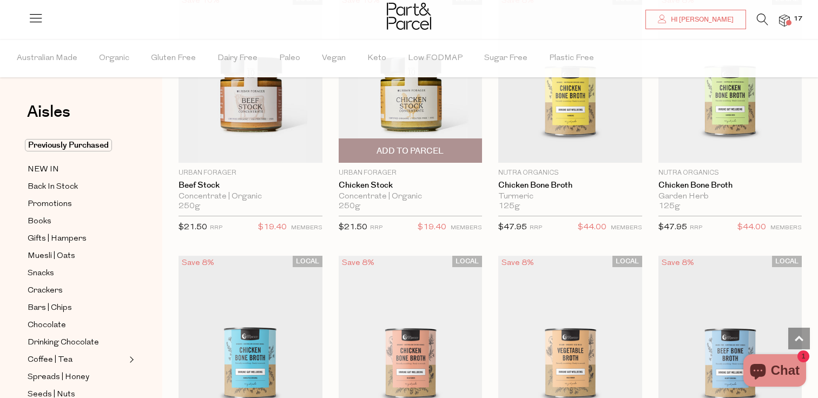
scroll to position [1210, 0]
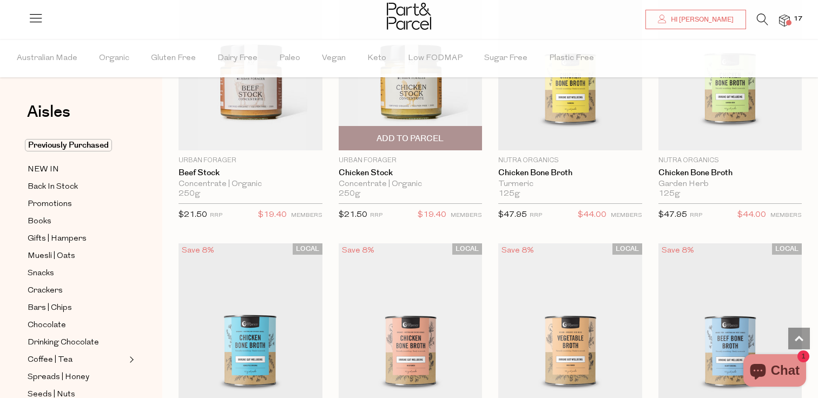
click at [403, 140] on span "Add To Parcel" at bounding box center [409, 138] width 67 height 11
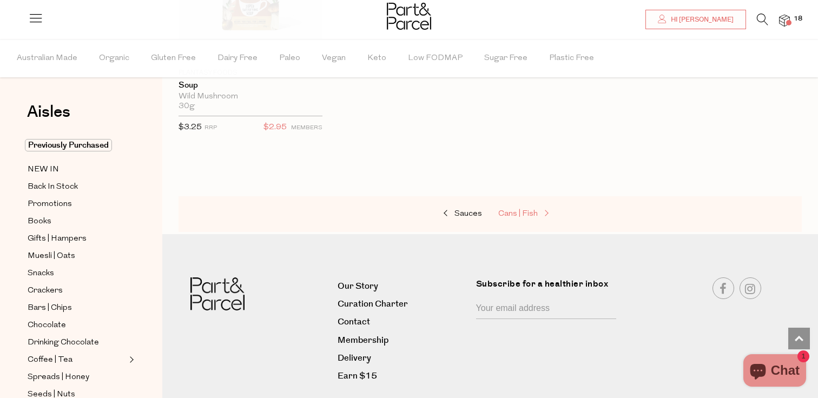
click at [524, 210] on span "Cans | Fish" at bounding box center [517, 214] width 39 height 8
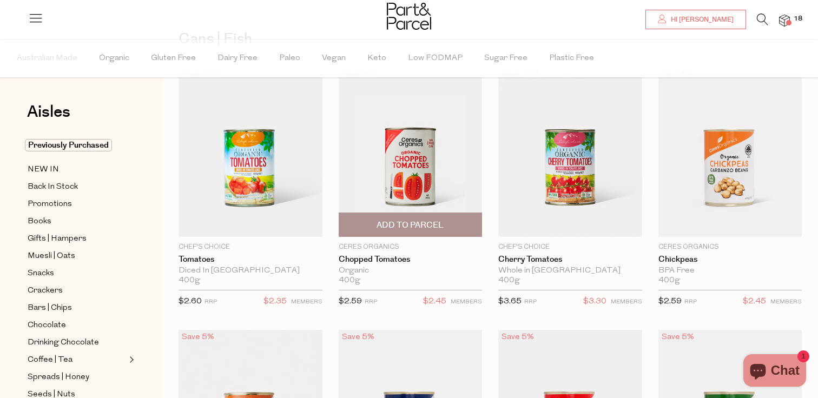
scroll to position [76, 0]
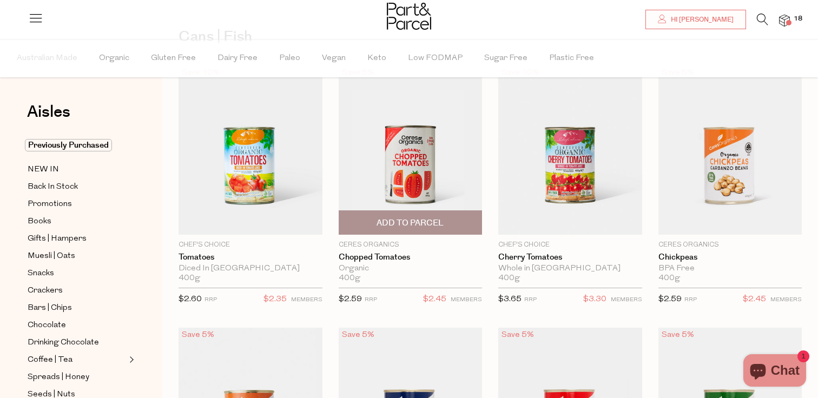
click at [449, 221] on span "Add To Parcel" at bounding box center [410, 222] width 137 height 23
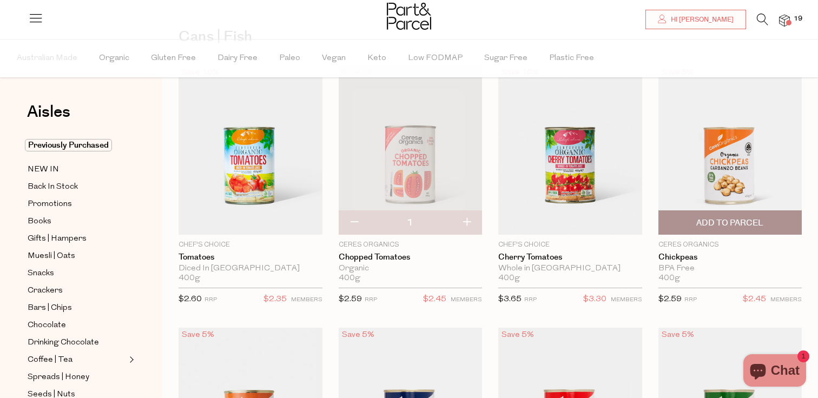
click at [731, 222] on span "Add To Parcel" at bounding box center [729, 222] width 67 height 11
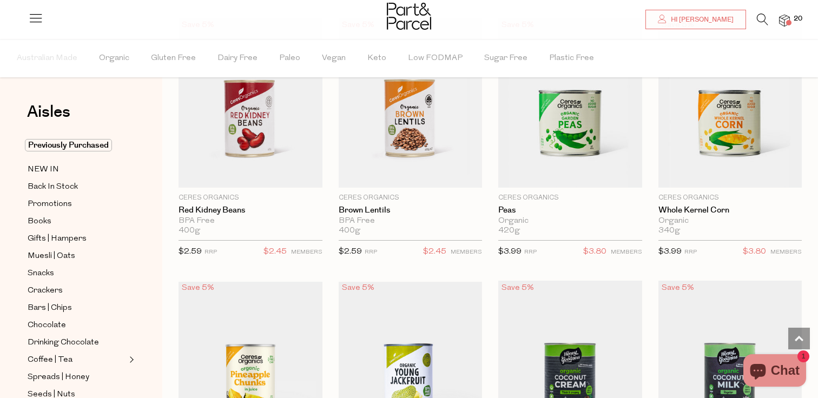
scroll to position [647, 0]
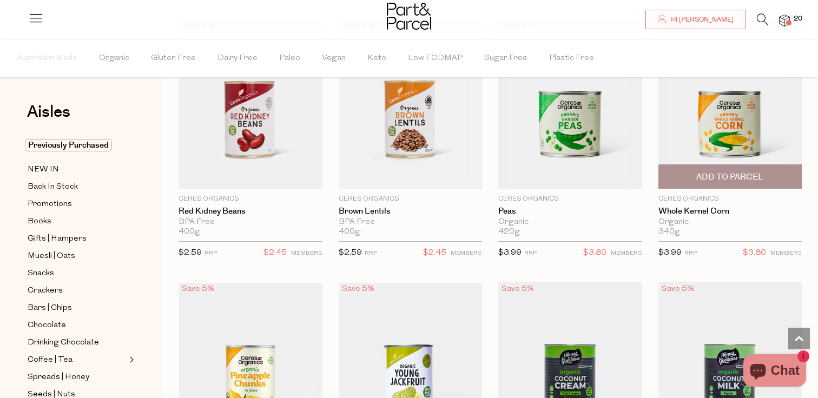
click at [701, 175] on span "Add To Parcel" at bounding box center [729, 176] width 67 height 11
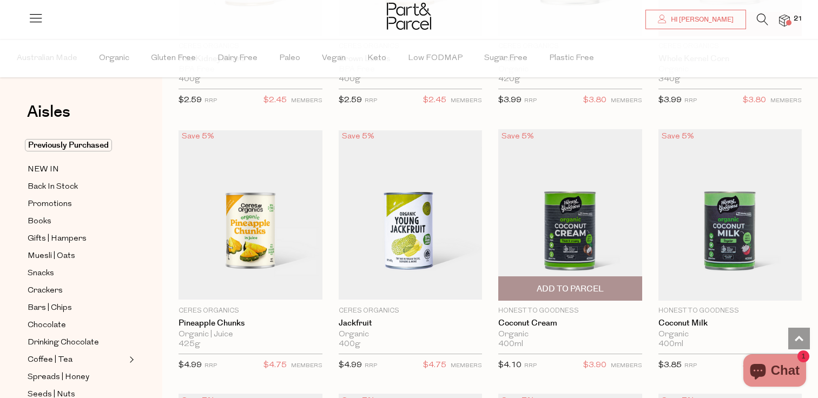
scroll to position [804, 0]
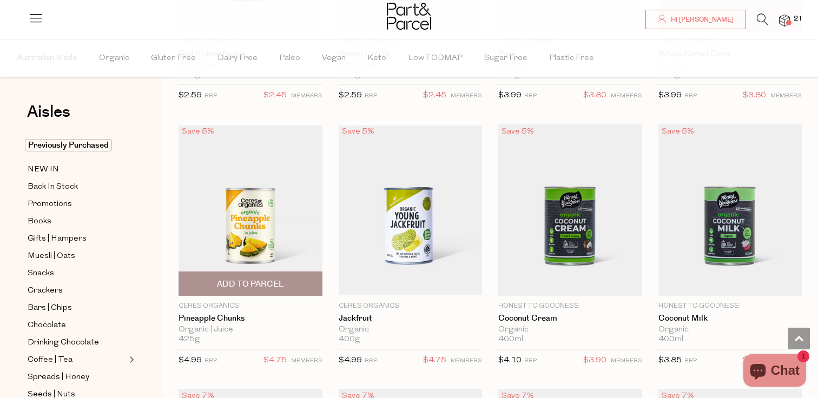
click at [283, 286] on span "Add To Parcel" at bounding box center [250, 283] width 137 height 23
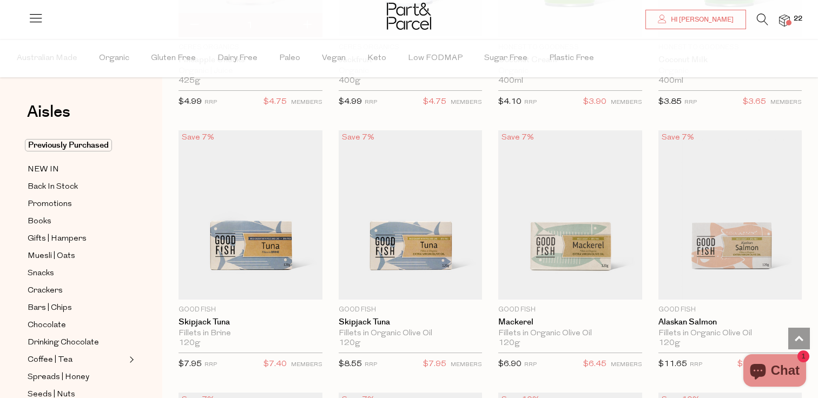
scroll to position [1081, 0]
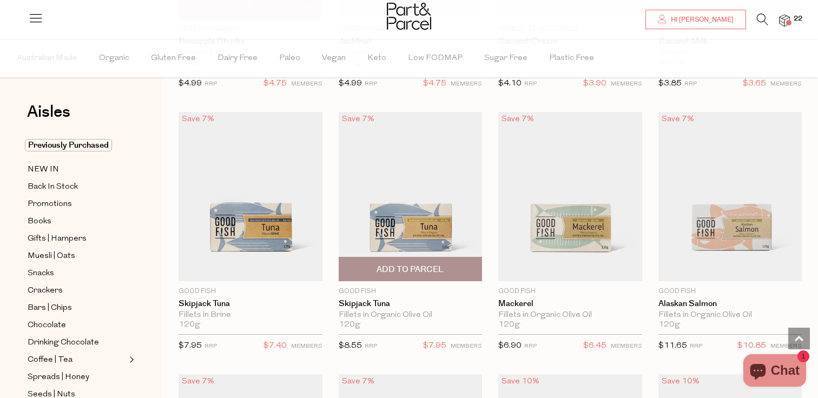
click at [394, 267] on span "Add To Parcel" at bounding box center [409, 269] width 67 height 11
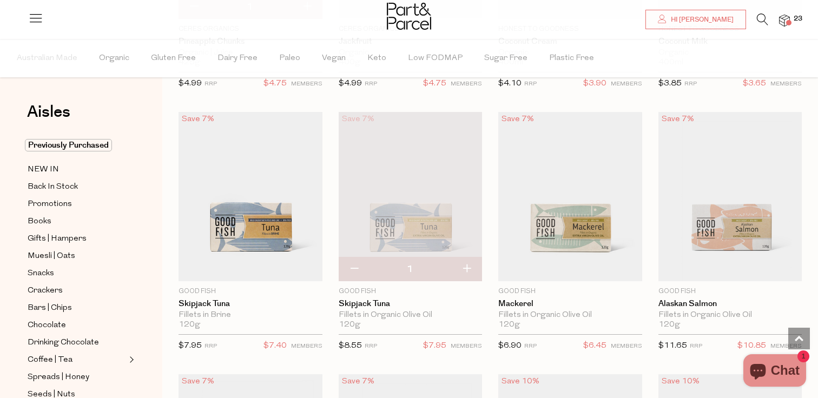
click at [465, 266] on button "button" at bounding box center [466, 269] width 31 height 24
type input "2"
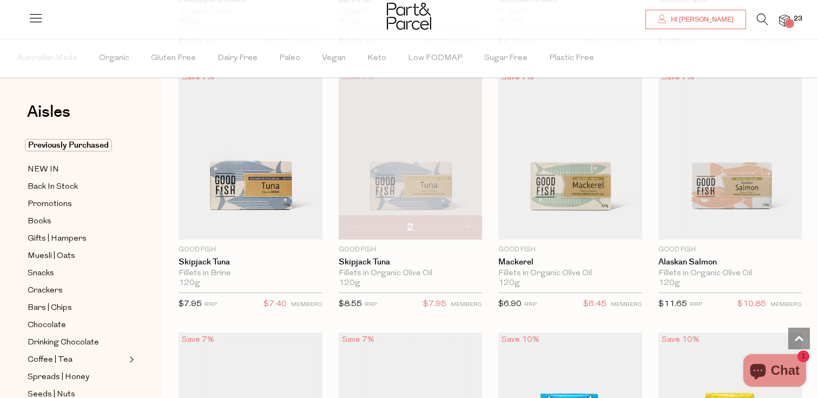
scroll to position [1144, 0]
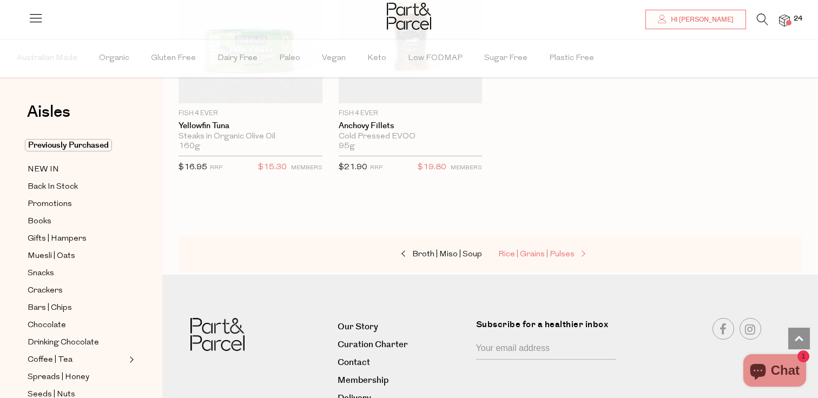
click at [557, 255] on span "Rice | Grains | Pulses" at bounding box center [536, 254] width 76 height 8
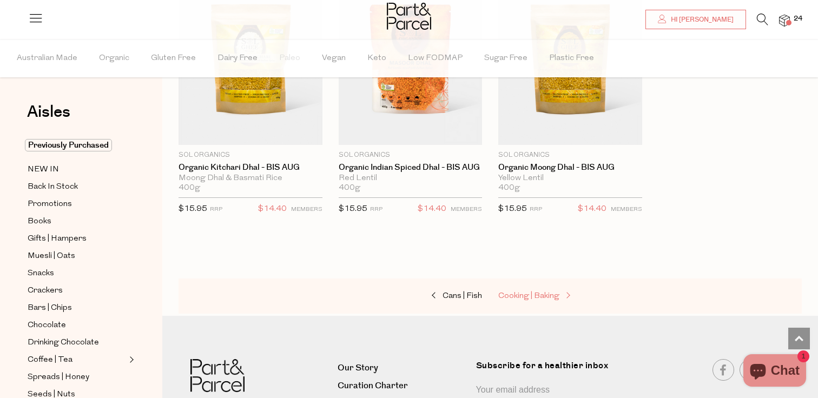
click at [546, 296] on span "Cooking | Baking" at bounding box center [528, 296] width 61 height 8
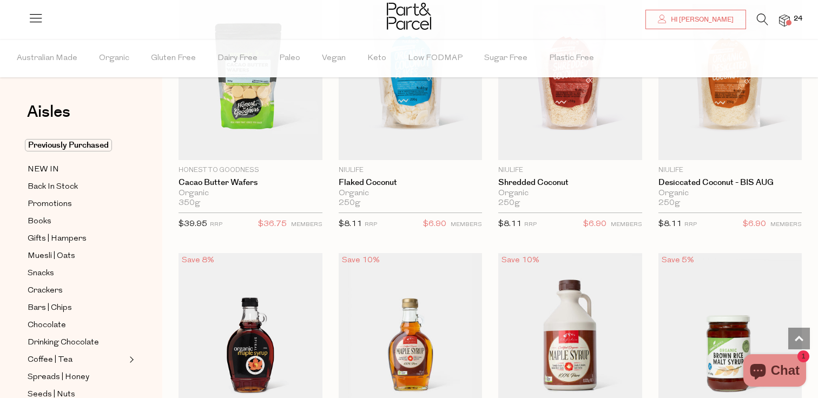
scroll to position [1990, 0]
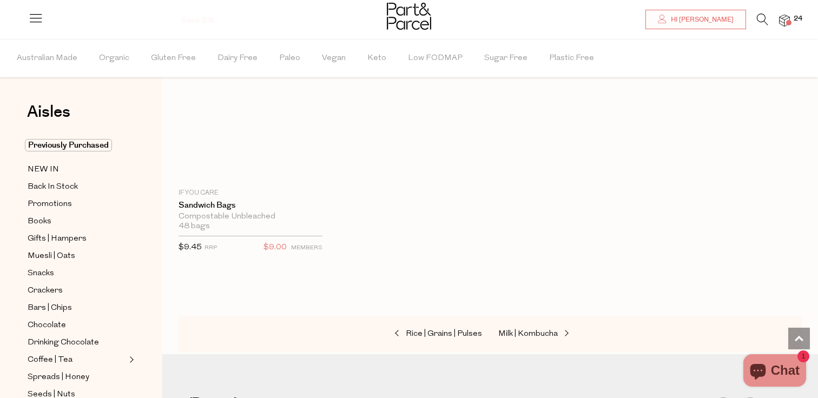
scroll to position [5385, 0]
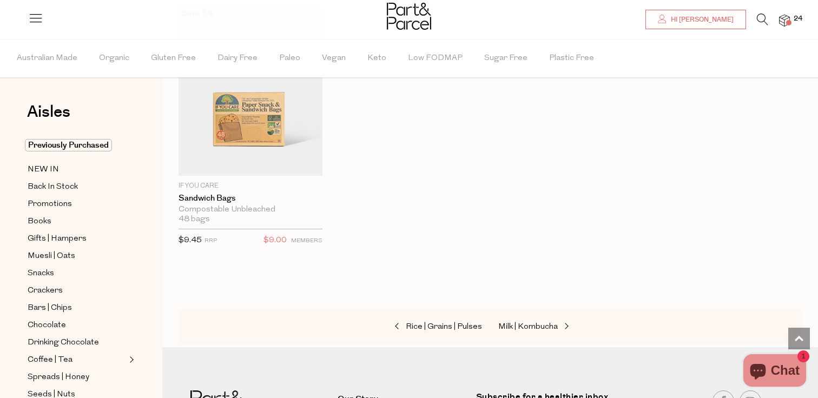
click at [542, 314] on div "Rice | Grains | Pulses Milk | Kombucha" at bounding box center [489, 327] width 623 height 36
click at [541, 328] on link "Milk | Kombucha" at bounding box center [552, 327] width 108 height 14
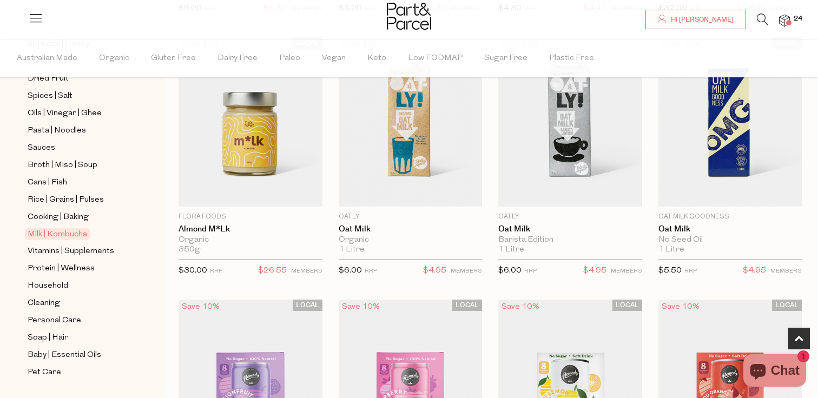
scroll to position [361, 0]
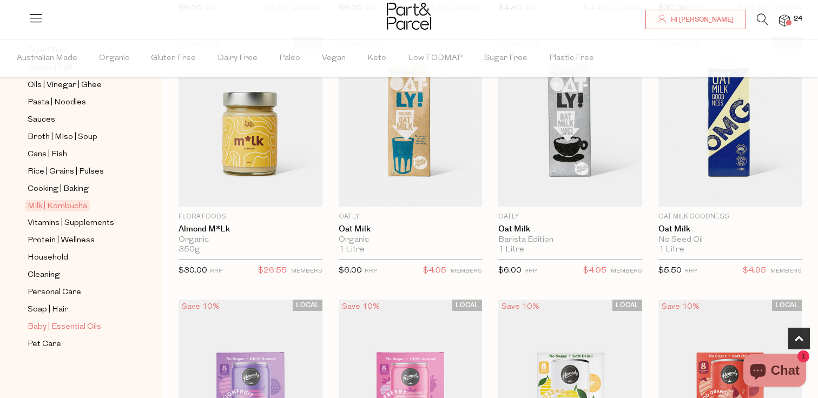
click at [71, 326] on span "Baby | Essential Oils" at bounding box center [65, 327] width 74 height 13
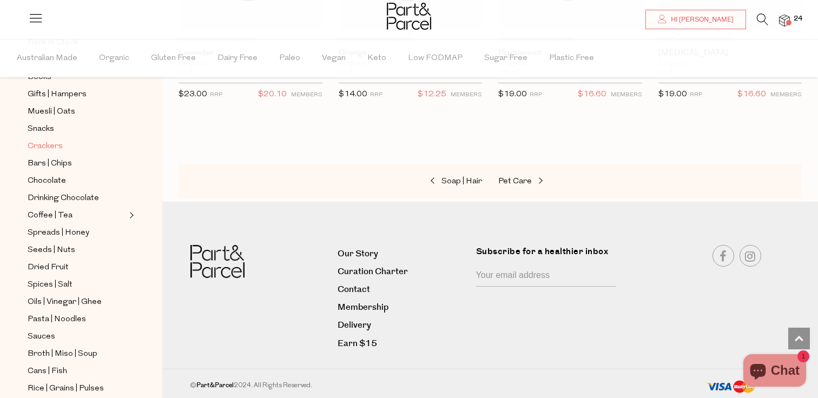
scroll to position [67, 0]
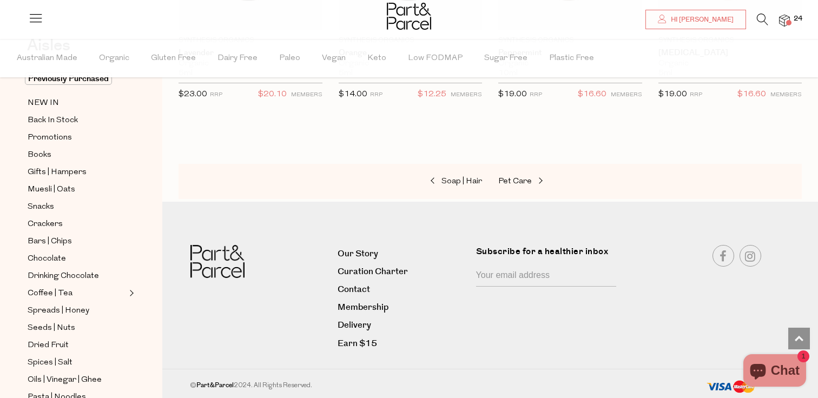
click at [791, 14] on div at bounding box center [409, 17] width 818 height 35
click at [788, 19] on img at bounding box center [784, 21] width 11 height 12
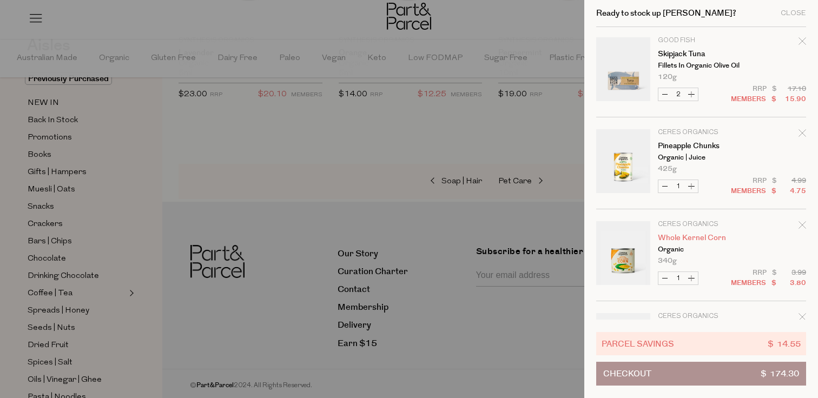
scroll to position [0, 0]
click at [400, 125] on div at bounding box center [409, 199] width 818 height 398
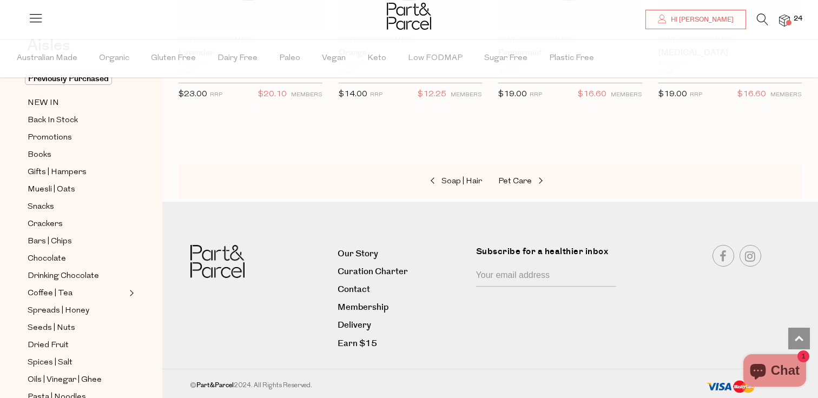
click at [30, 18] on icon at bounding box center [35, 17] width 15 height 15
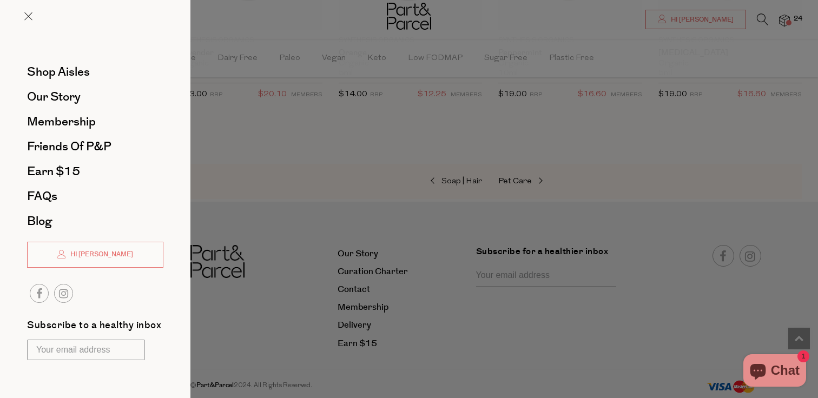
click at [273, 162] on div at bounding box center [409, 199] width 818 height 398
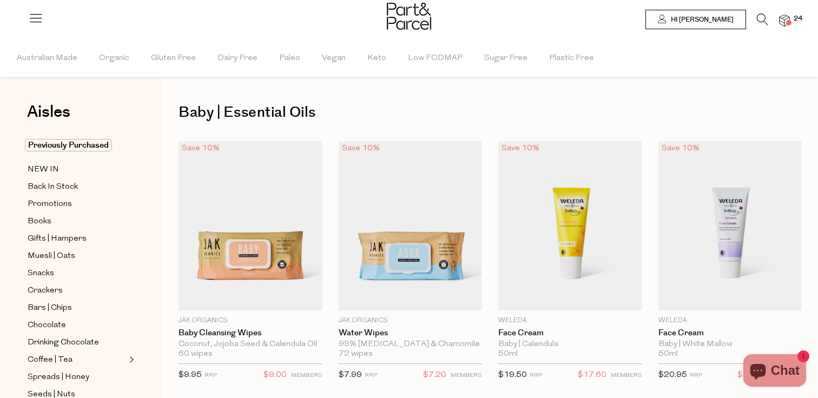
click at [418, 15] on img at bounding box center [409, 16] width 44 height 27
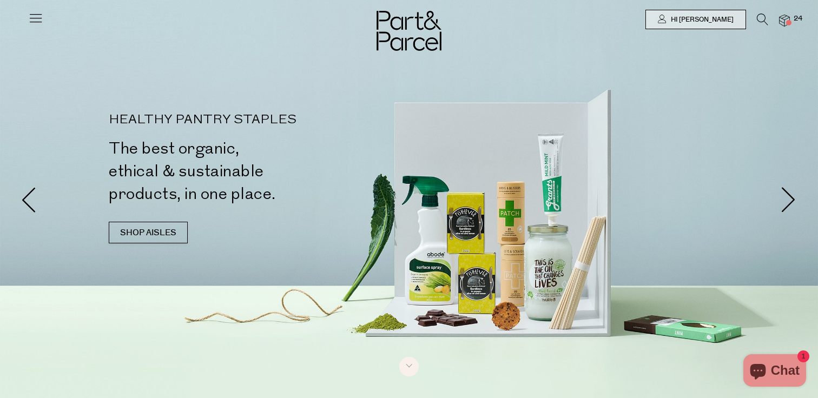
click at [33, 23] on icon at bounding box center [35, 17] width 15 height 15
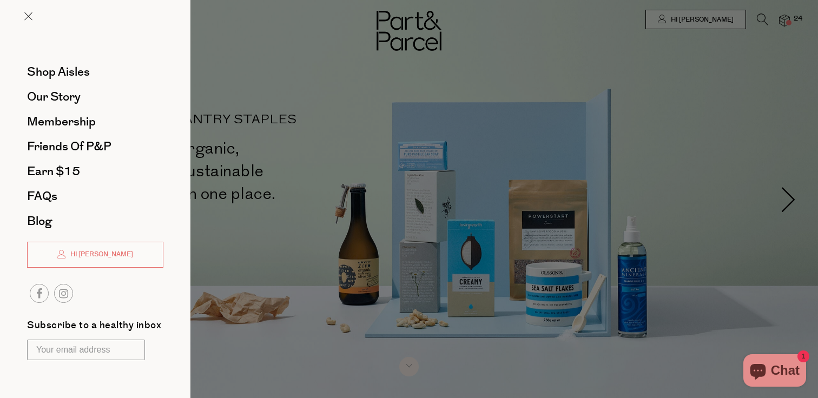
click at [416, 68] on div at bounding box center [409, 199] width 818 height 398
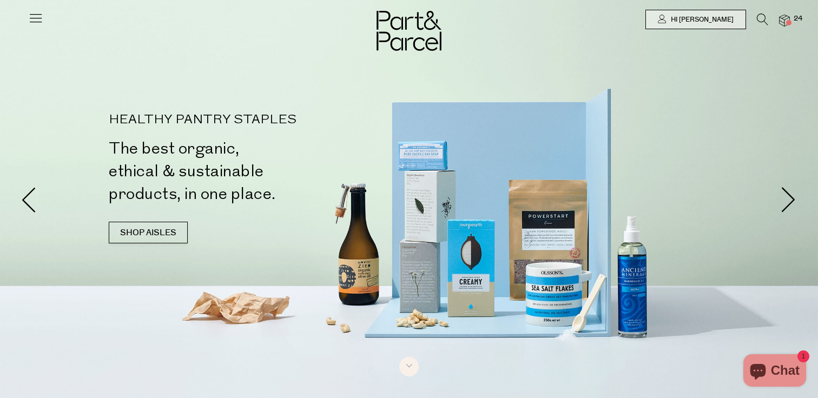
click at [789, 23] on span at bounding box center [788, 22] width 5 height 5
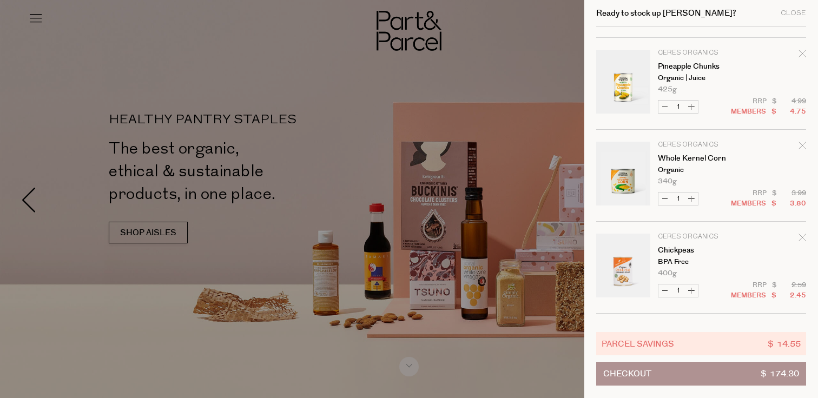
scroll to position [68, 0]
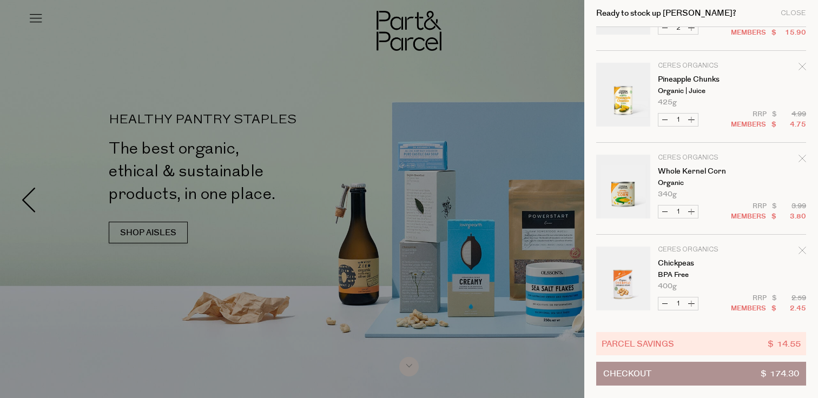
click at [801, 68] on icon "Remove Pineapple Chunks" at bounding box center [801, 66] width 7 height 7
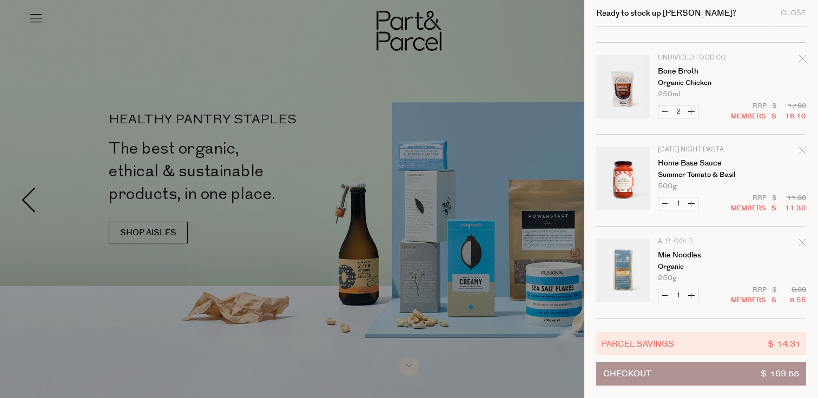
scroll to position [461, 0]
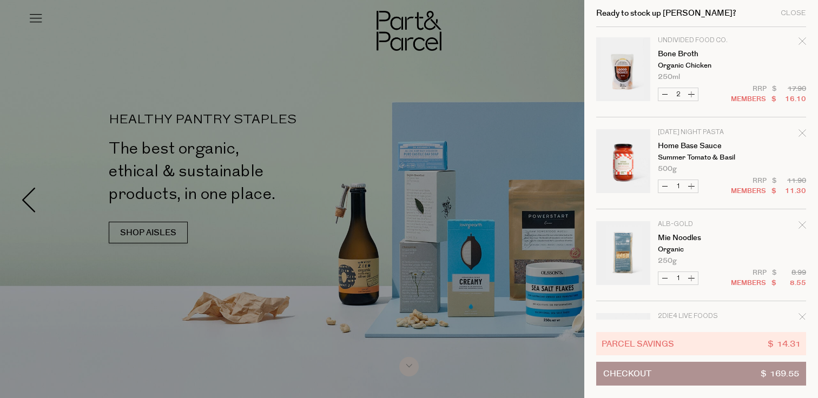
click at [689, 93] on button "Increase Bone Broth" at bounding box center [691, 94] width 13 height 12
type input "3"
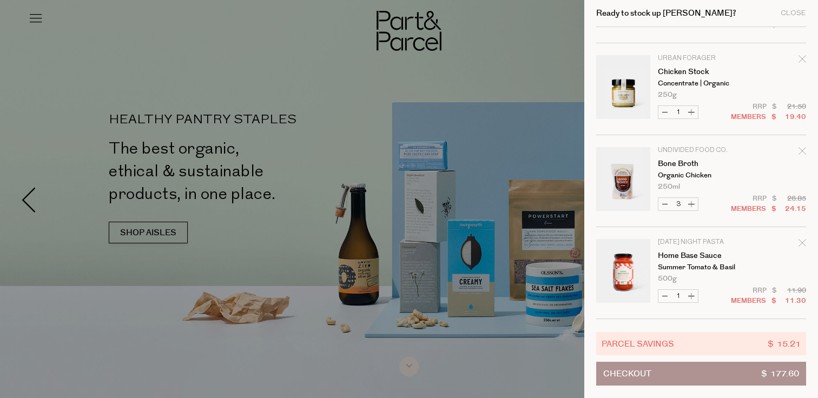
scroll to position [361, 0]
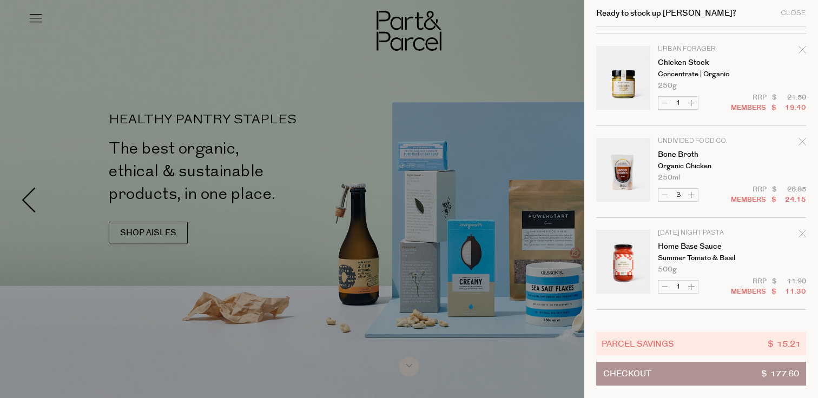
click at [691, 193] on button "Increase Bone Broth" at bounding box center [691, 195] width 13 height 12
type input "4"
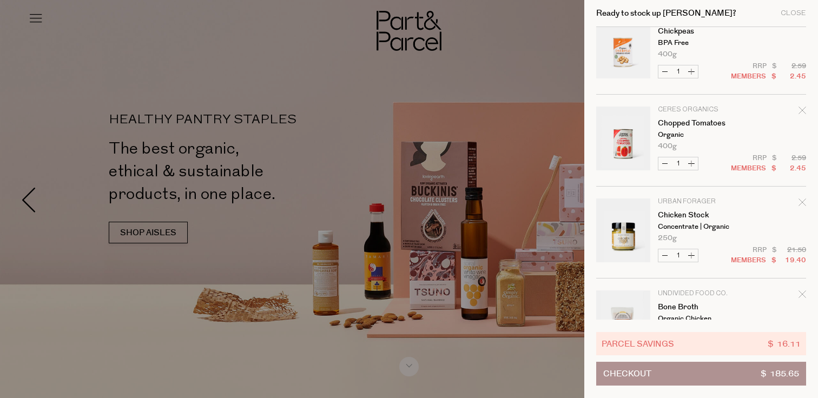
scroll to position [220, 0]
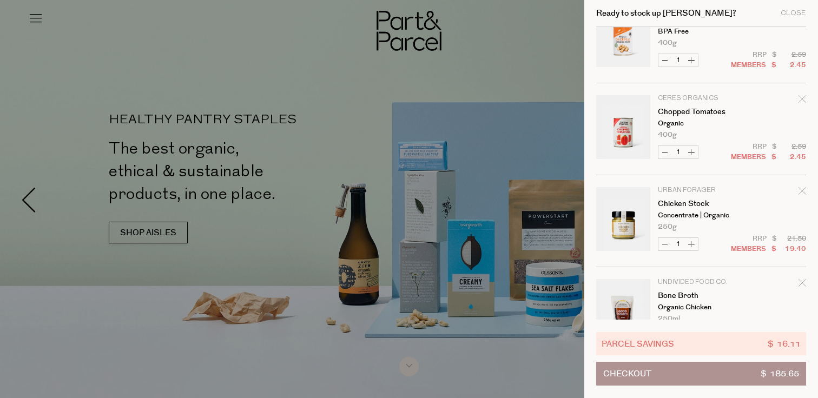
click at [693, 154] on button "Increase Chopped Tomatoes" at bounding box center [691, 152] width 13 height 12
type input "2"
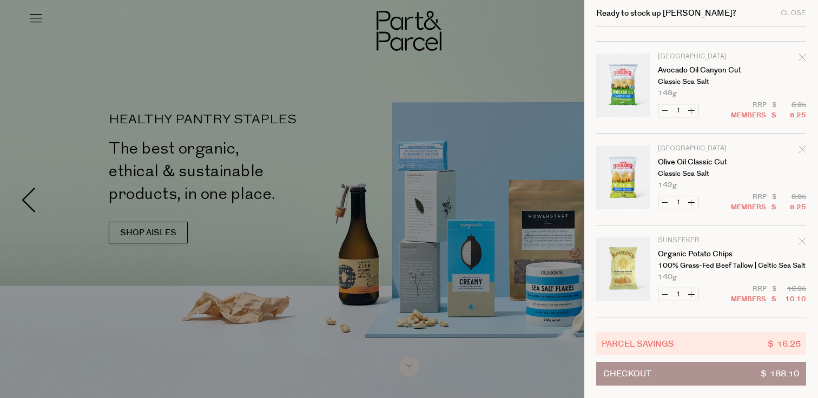
scroll to position [814, 1]
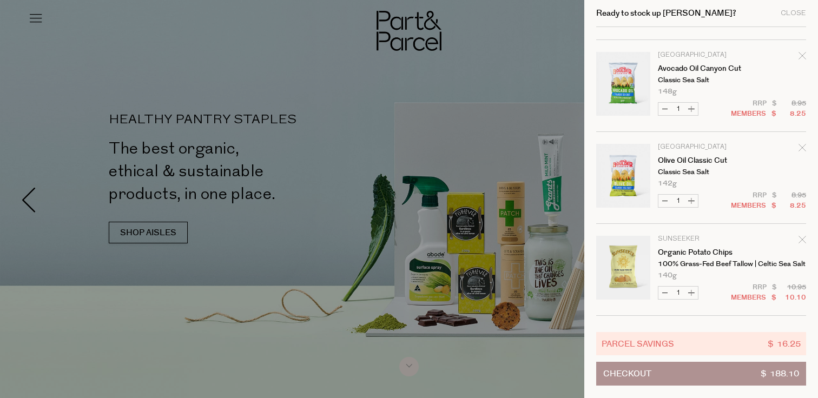
click at [800, 147] on icon "Remove Olive Oil Classic Cut" at bounding box center [801, 147] width 7 height 7
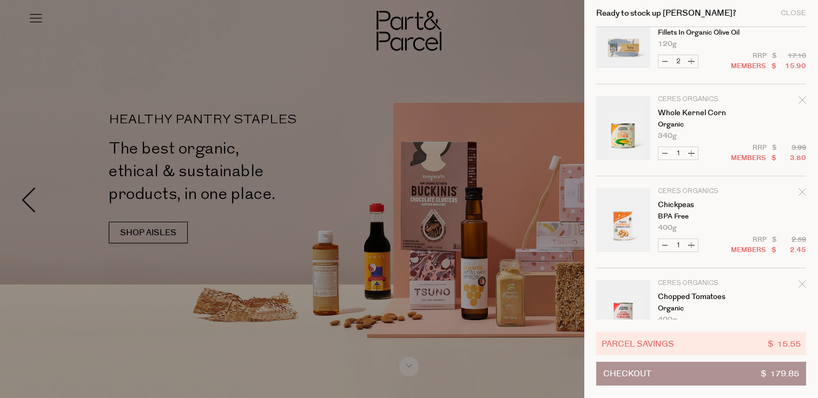
scroll to position [0, 0]
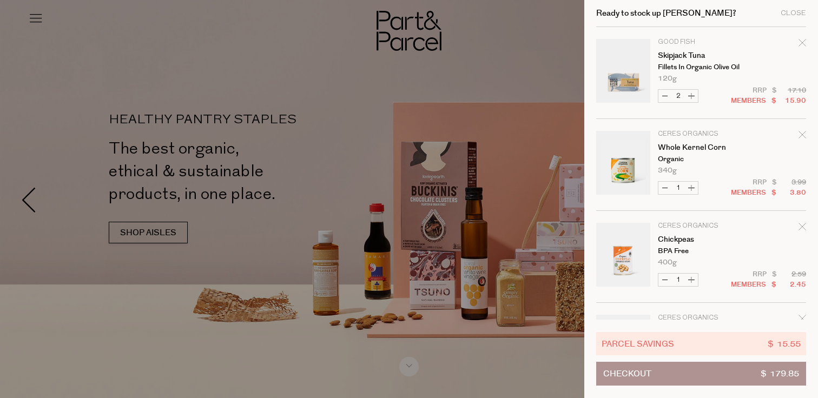
click at [707, 373] on button "Checkout $ 179.85" at bounding box center [701, 374] width 210 height 24
